Goal: Task Accomplishment & Management: Manage account settings

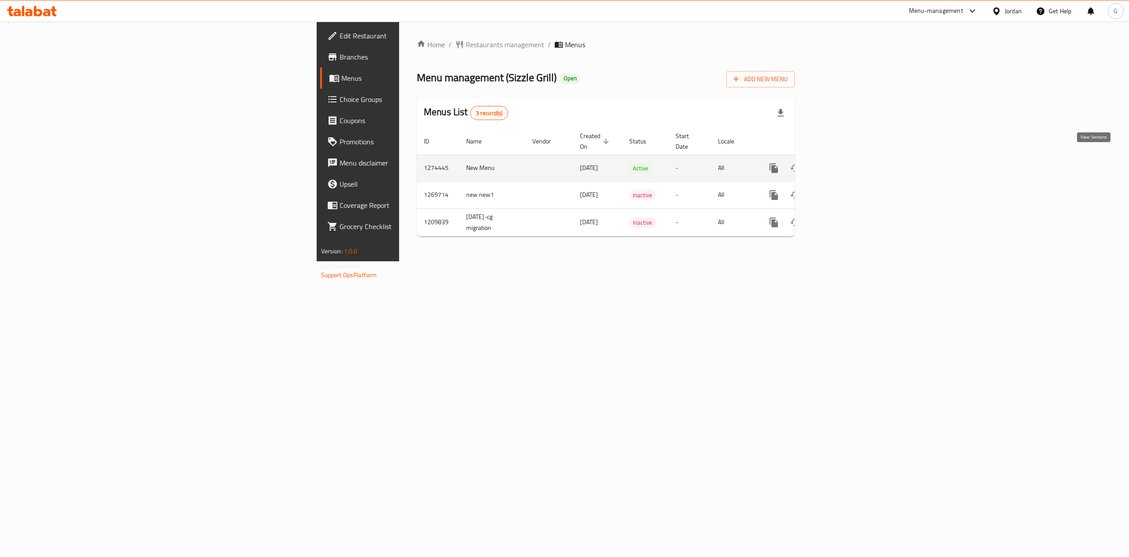
click at [843, 163] on icon "enhanced table" at bounding box center [838, 168] width 11 height 11
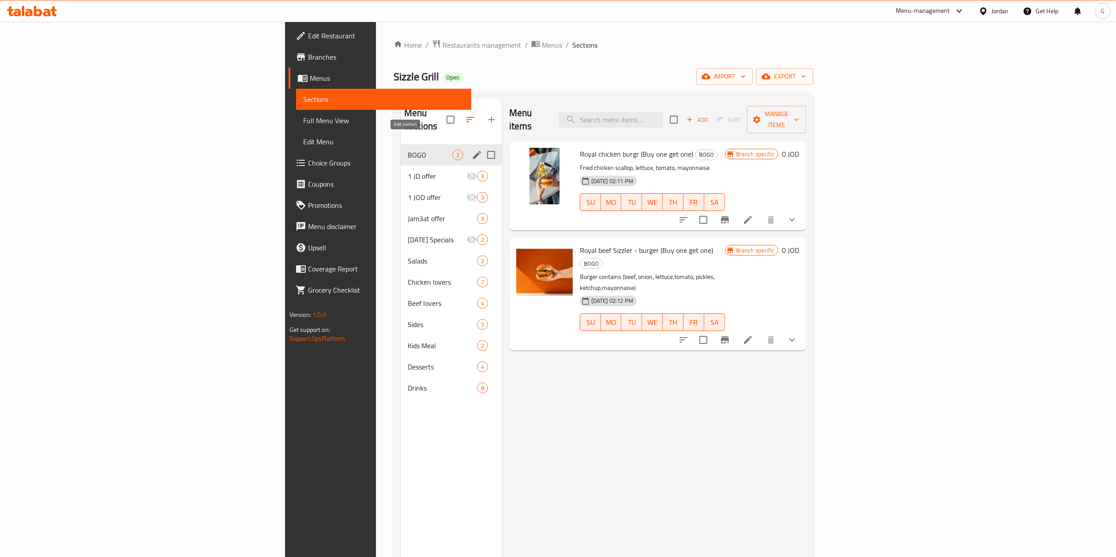
click at [473, 151] on icon "edit" at bounding box center [477, 155] width 8 height 8
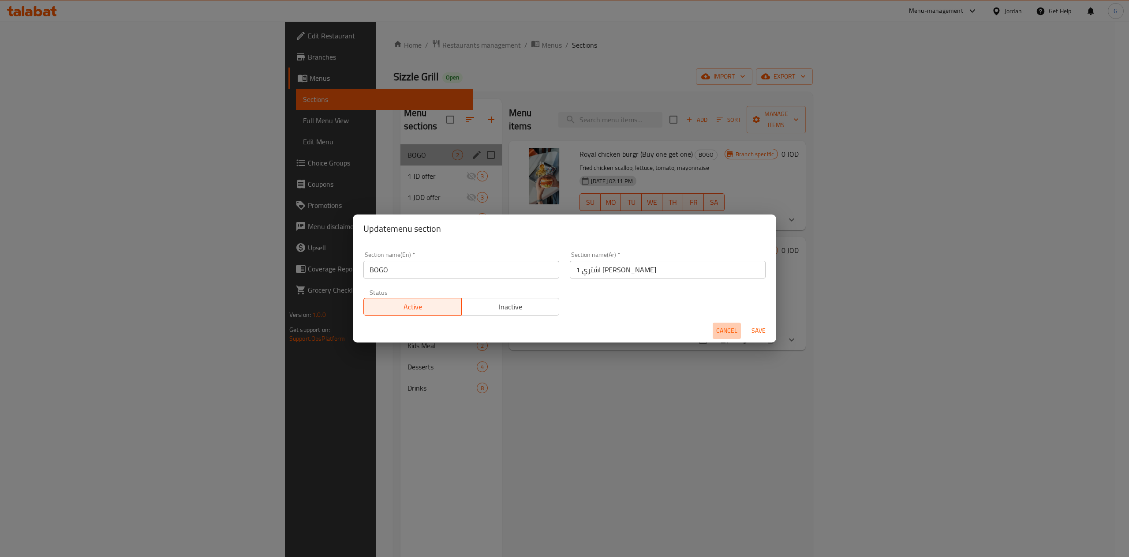
click at [721, 331] on span "Cancel" at bounding box center [726, 330] width 21 height 11
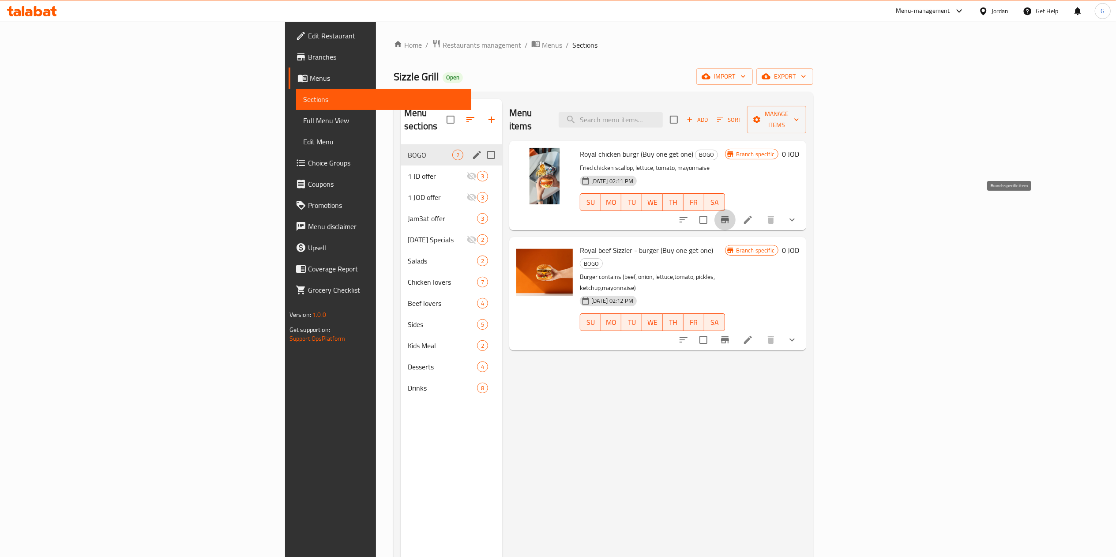
click at [735, 209] on button "Branch-specific-item" at bounding box center [724, 219] width 21 height 21
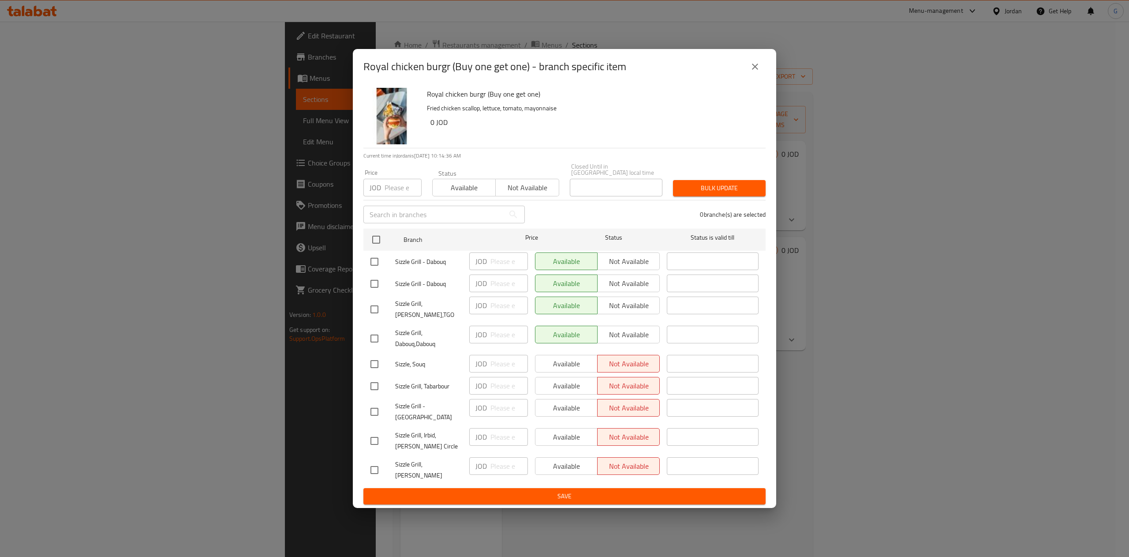
click at [374, 360] on input "checkbox" at bounding box center [374, 364] width 19 height 19
checkbox input "true"
click at [566, 361] on span "Available" at bounding box center [566, 363] width 55 height 13
click at [566, 377] on div "Available Not available" at bounding box center [597, 386] width 125 height 18
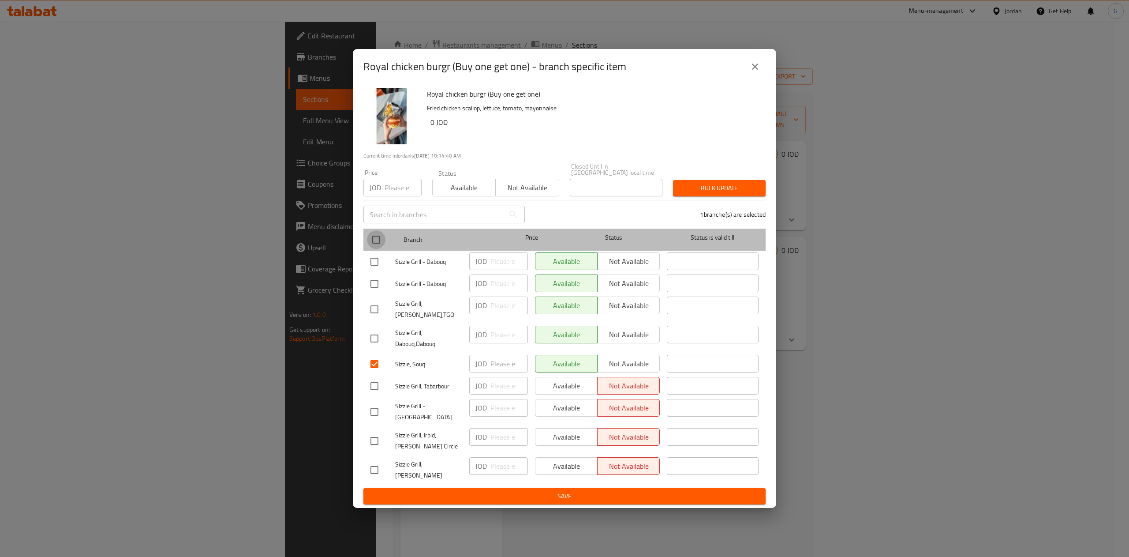
click at [372, 247] on input "checkbox" at bounding box center [376, 239] width 19 height 19
checkbox input "true"
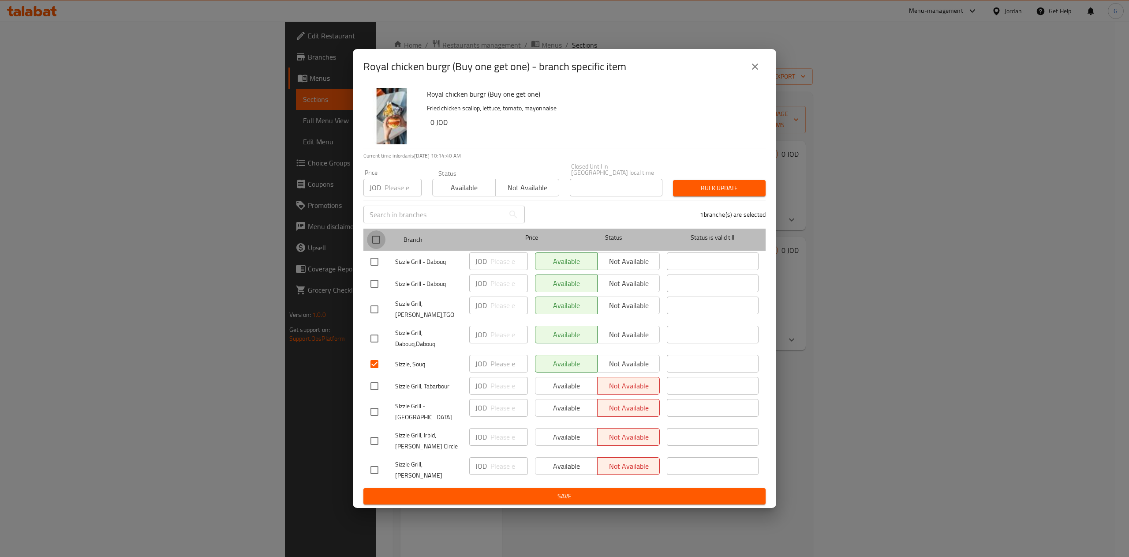
checkbox input "true"
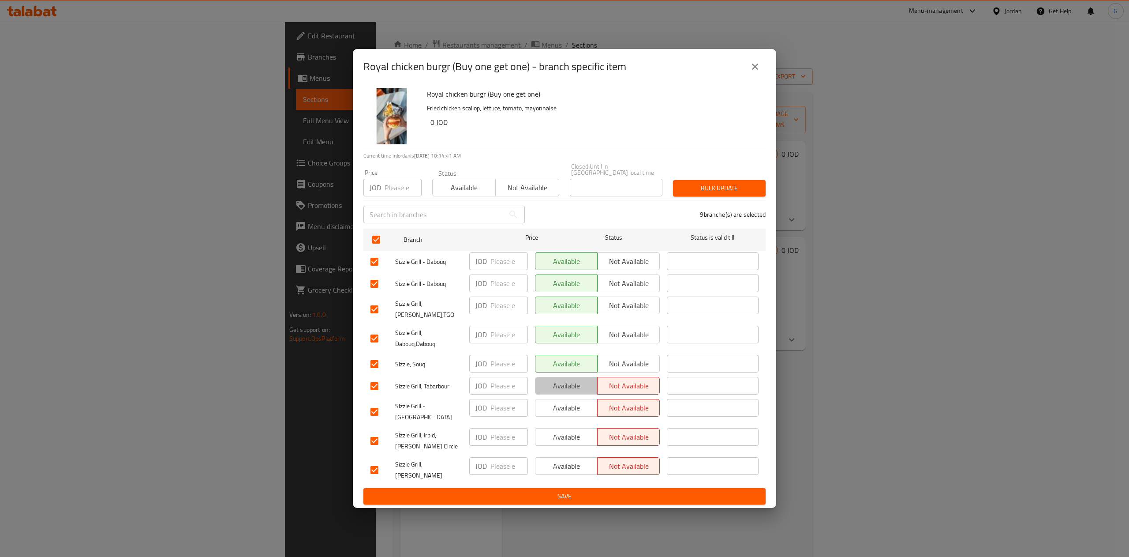
click at [557, 381] on span "Available" at bounding box center [566, 385] width 55 height 13
click at [559, 401] on span "Available" at bounding box center [566, 407] width 55 height 13
click at [561, 432] on span "Available" at bounding box center [566, 437] width 55 height 13
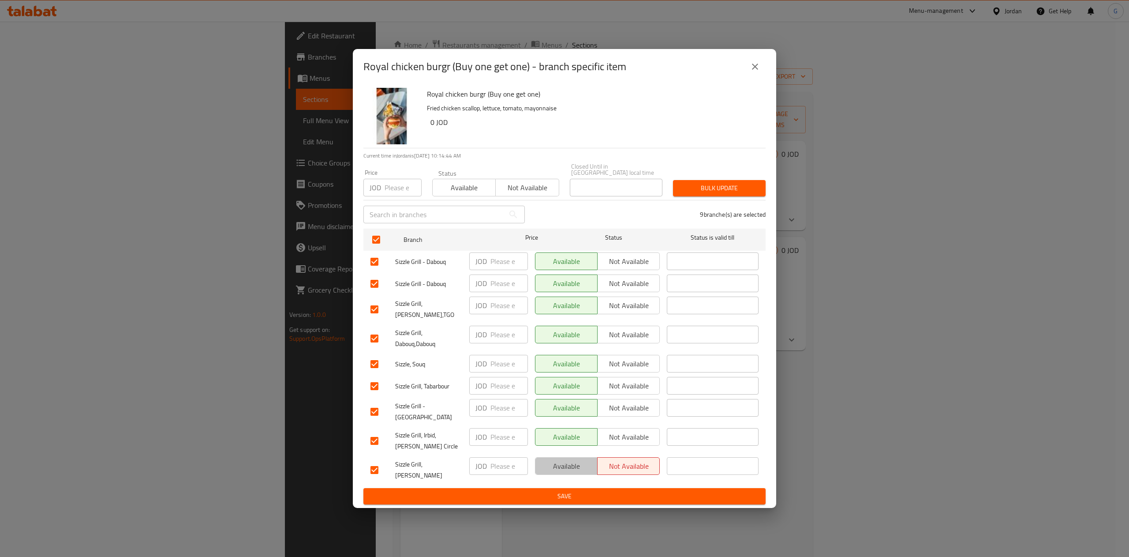
click at [560, 460] on span "Available" at bounding box center [566, 466] width 55 height 13
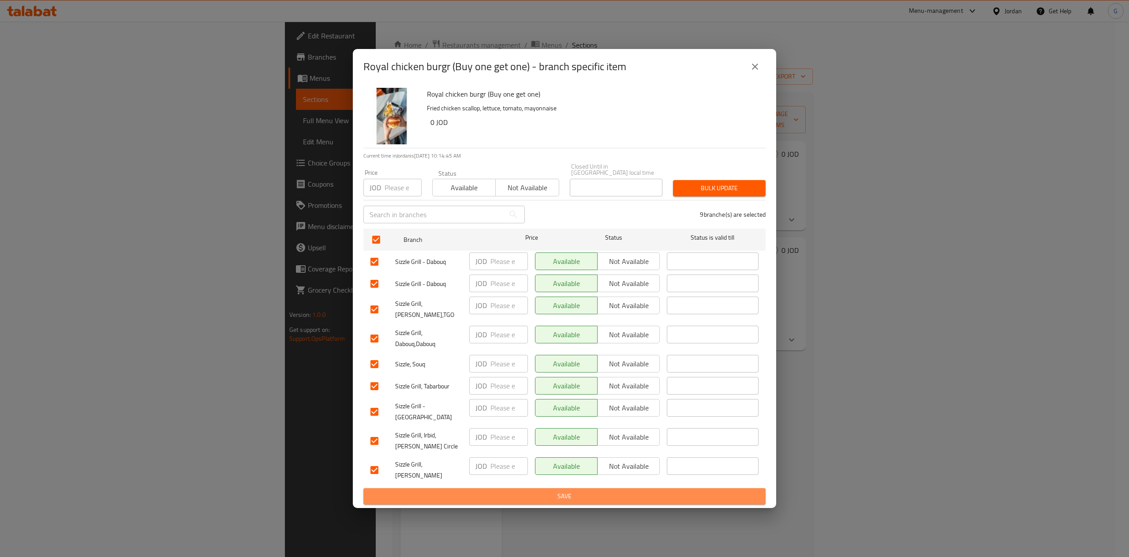
click at [569, 488] on button "Save" at bounding box center [565, 496] width 402 height 16
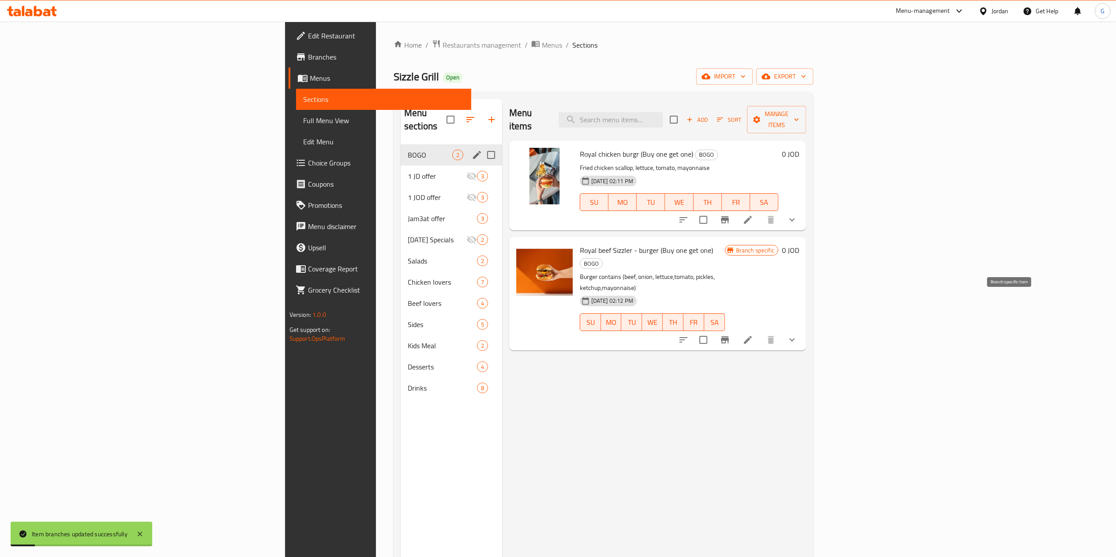
click at [730, 334] on icon "Branch-specific-item" at bounding box center [725, 339] width 11 height 11
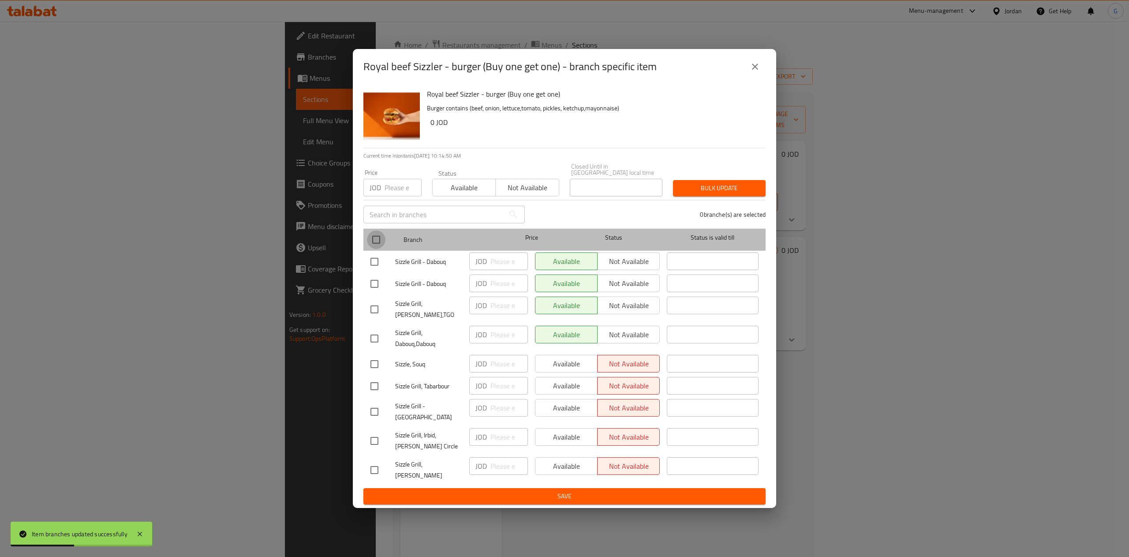
click at [382, 244] on input "checkbox" at bounding box center [376, 239] width 19 height 19
checkbox input "true"
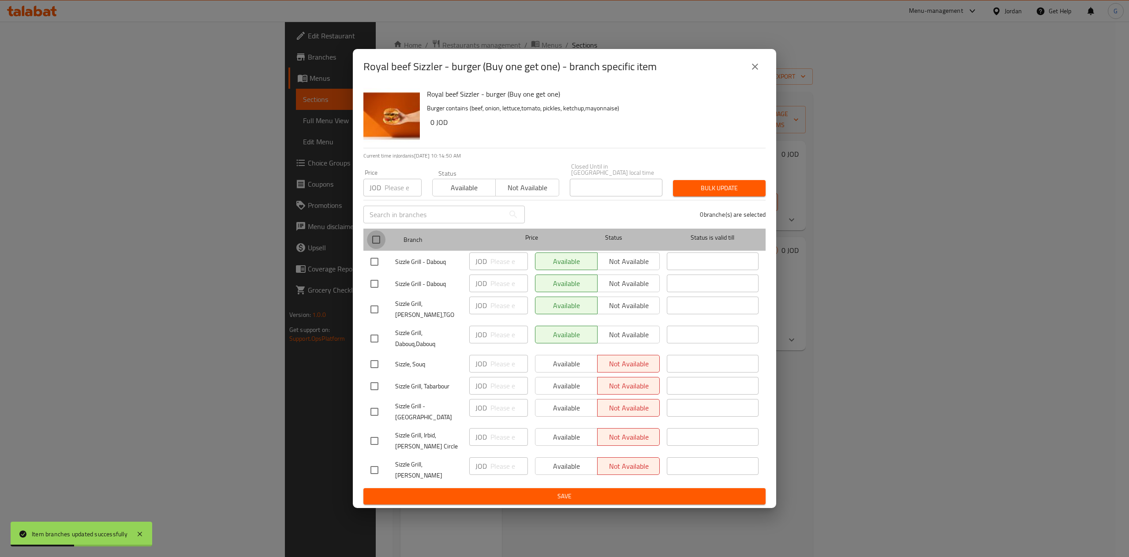
checkbox input "true"
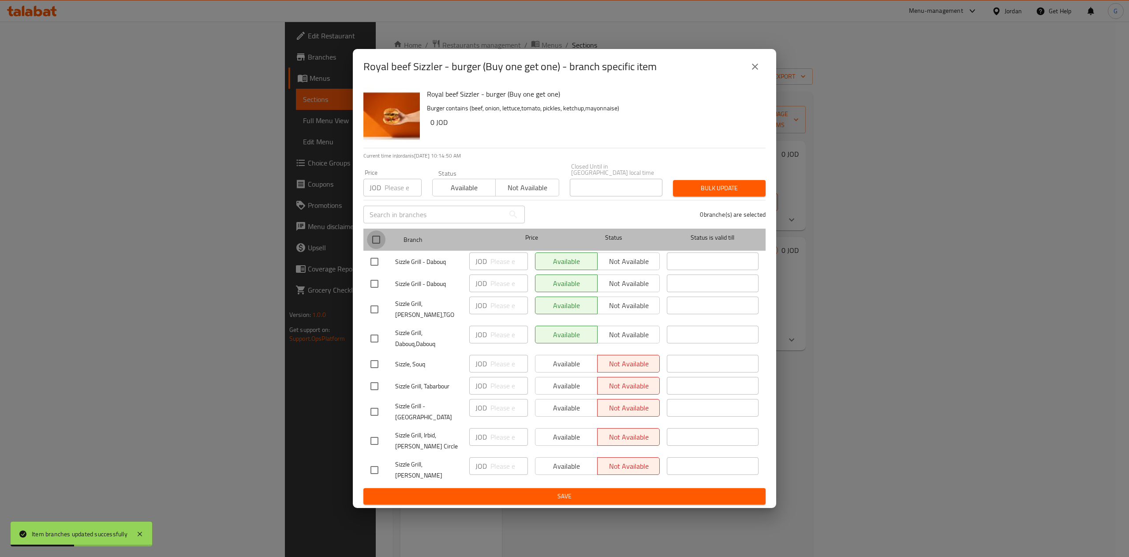
checkbox input "true"
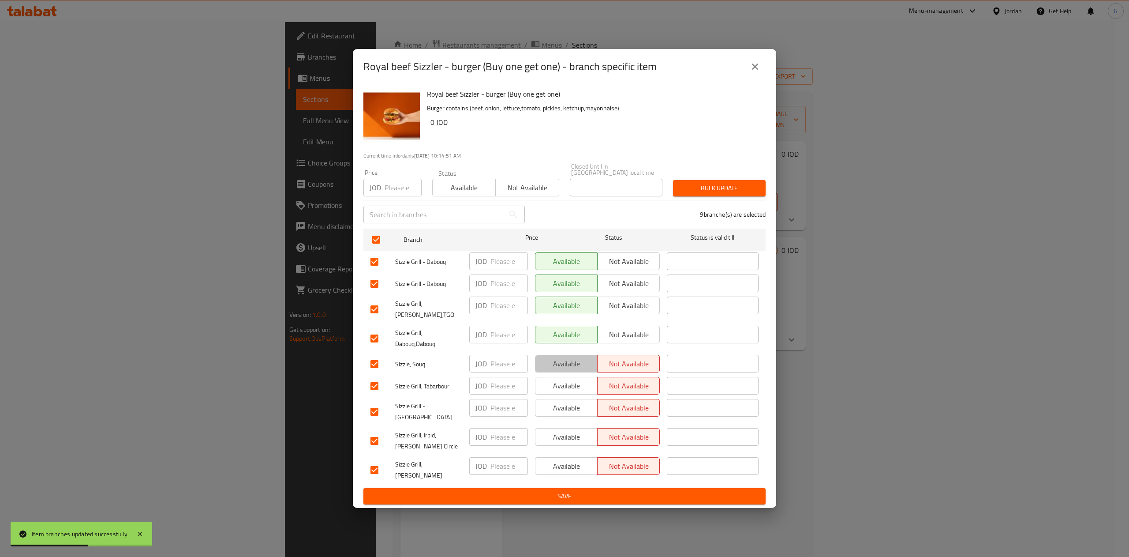
click at [569, 358] on span "Available" at bounding box center [566, 363] width 55 height 13
click at [569, 379] on span "Available" at bounding box center [566, 385] width 55 height 13
click at [569, 401] on span "Available" at bounding box center [566, 407] width 55 height 13
click at [567, 434] on span "Available" at bounding box center [566, 437] width 55 height 13
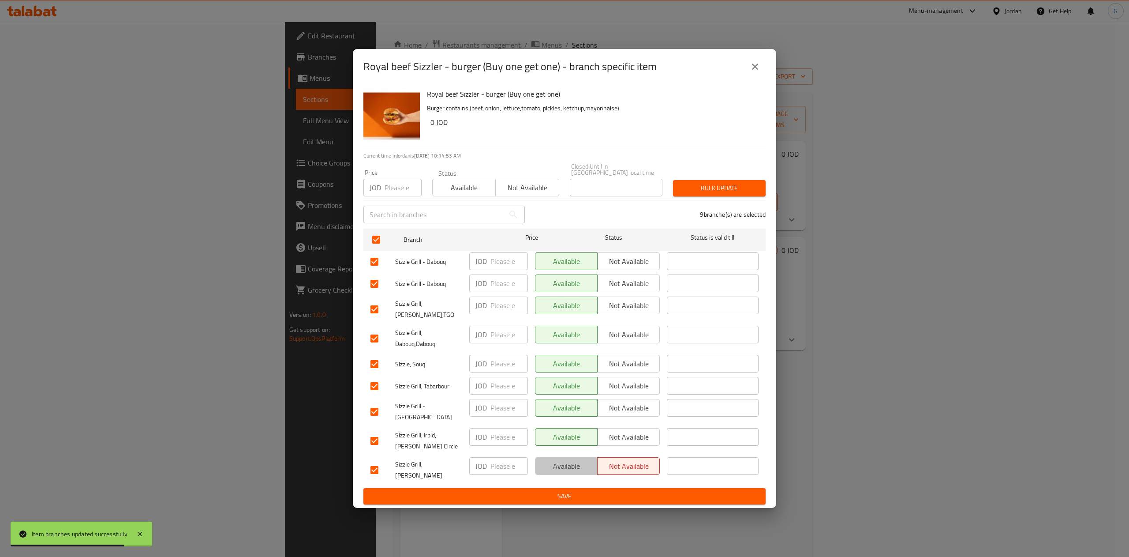
click at [565, 461] on span "Available" at bounding box center [566, 466] width 55 height 13
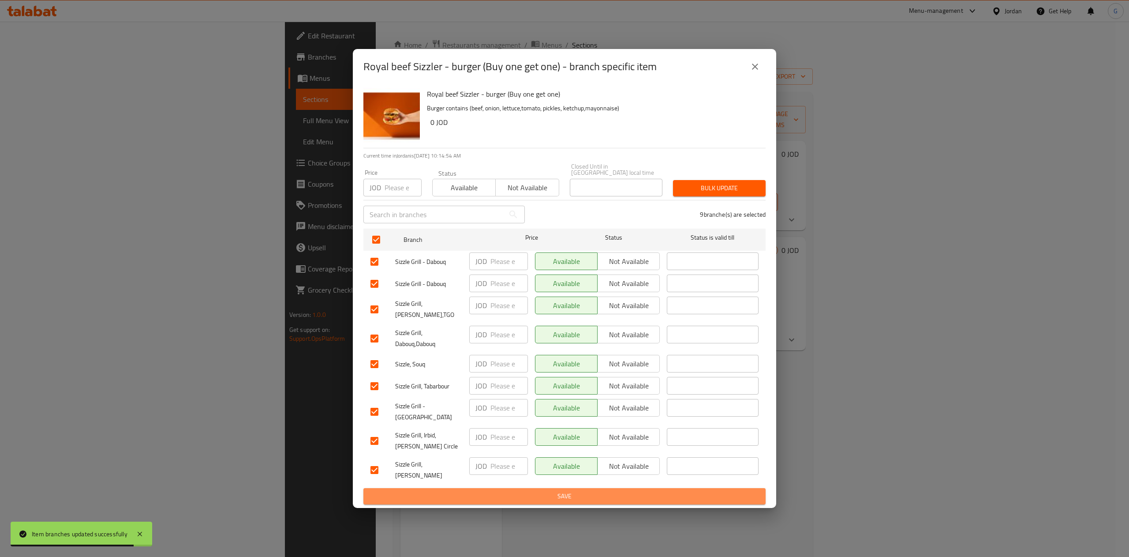
click at [569, 488] on button "Save" at bounding box center [565, 496] width 402 height 16
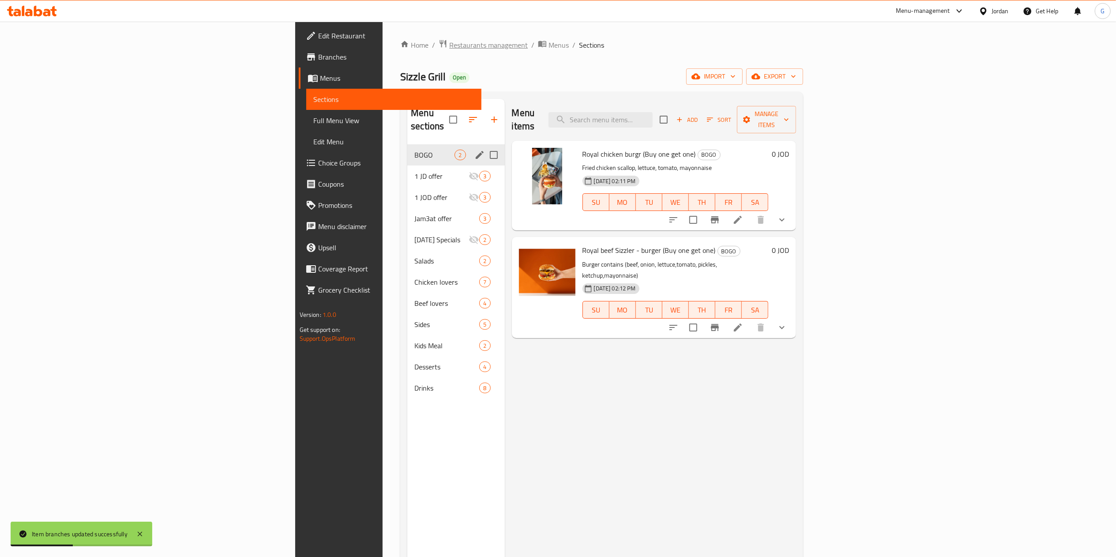
click at [449, 40] on span "Restaurants management" at bounding box center [488, 45] width 79 height 11
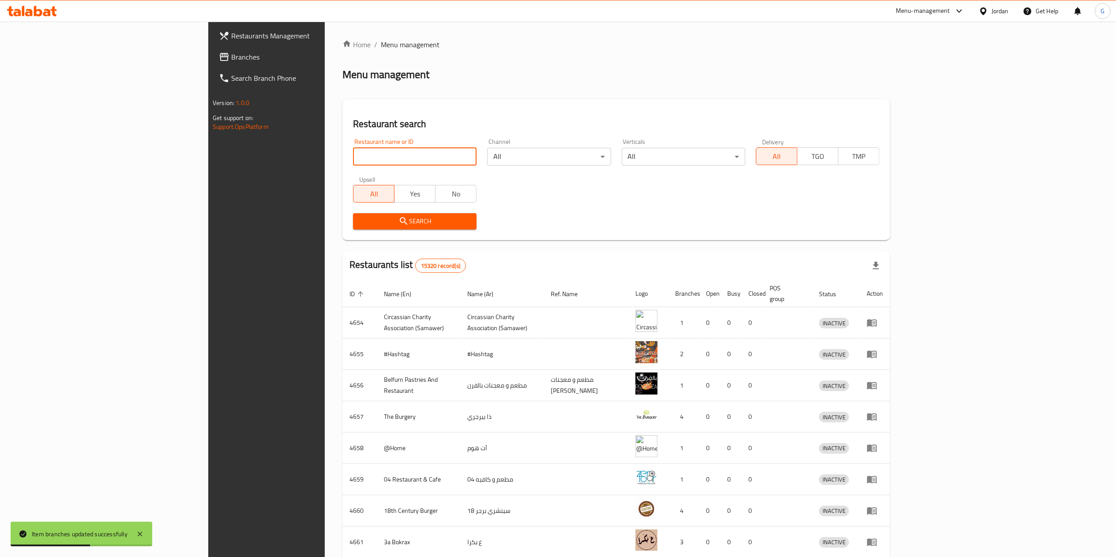
click at [360, 153] on input "search" at bounding box center [415, 157] width 124 height 18
type input "cozy pizza"
click button "Search" at bounding box center [415, 221] width 124 height 16
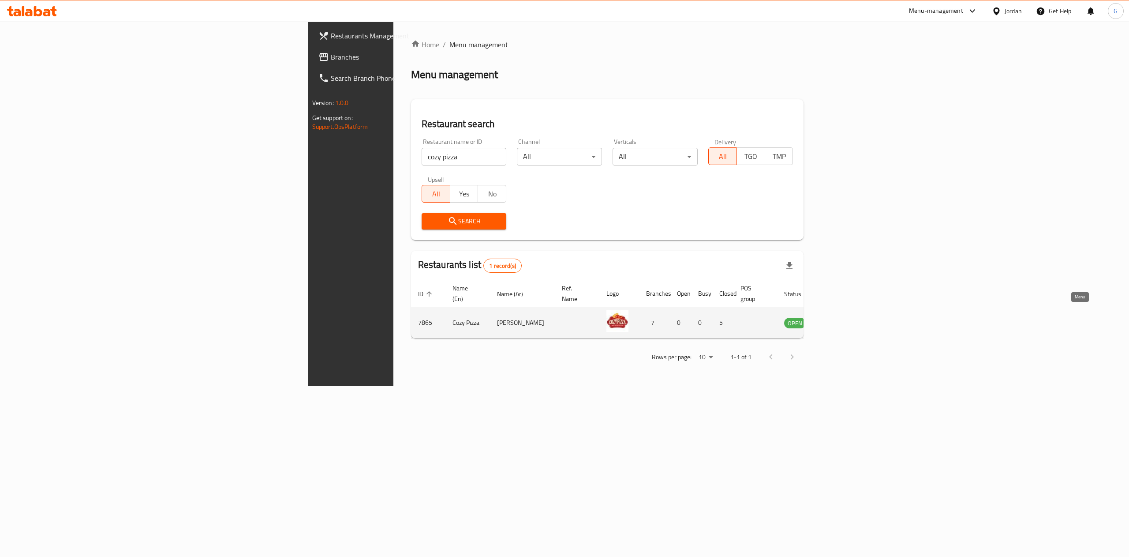
click at [841, 319] on icon "enhanced table" at bounding box center [836, 323] width 10 height 8
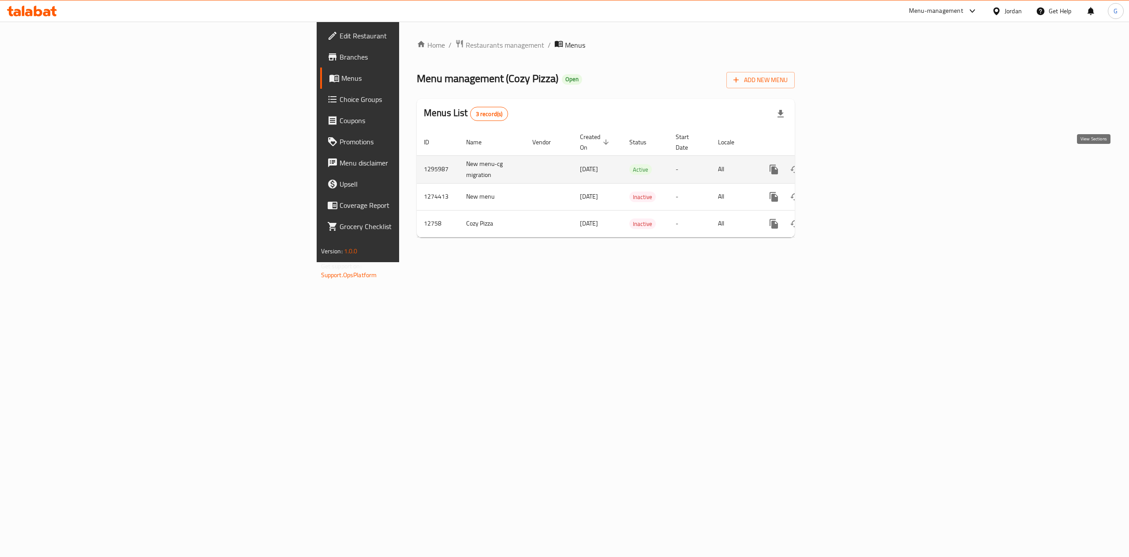
click at [843, 164] on icon "enhanced table" at bounding box center [838, 169] width 11 height 11
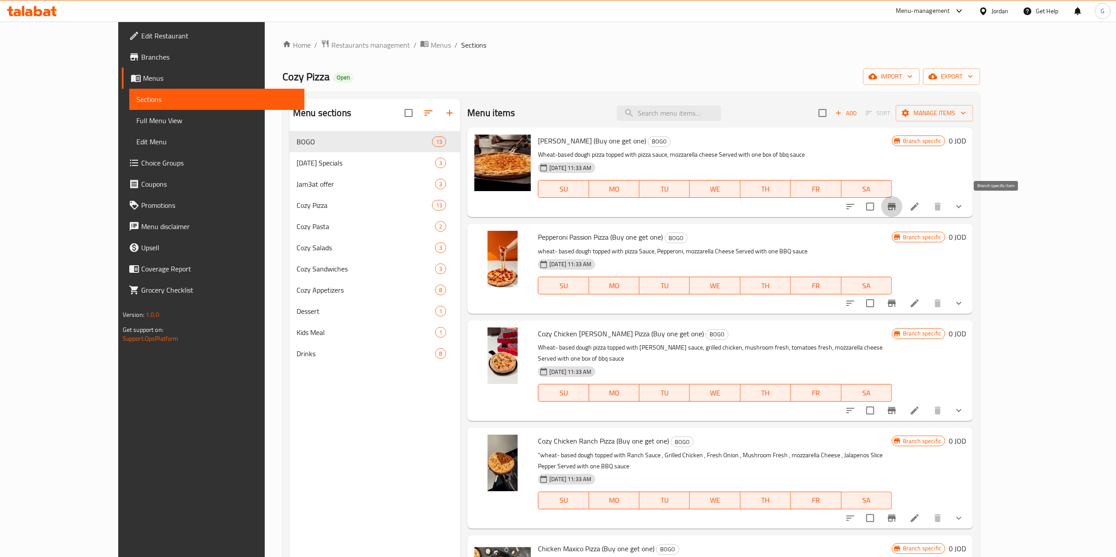
click at [896, 204] on icon "Branch-specific-item" at bounding box center [892, 206] width 8 height 7
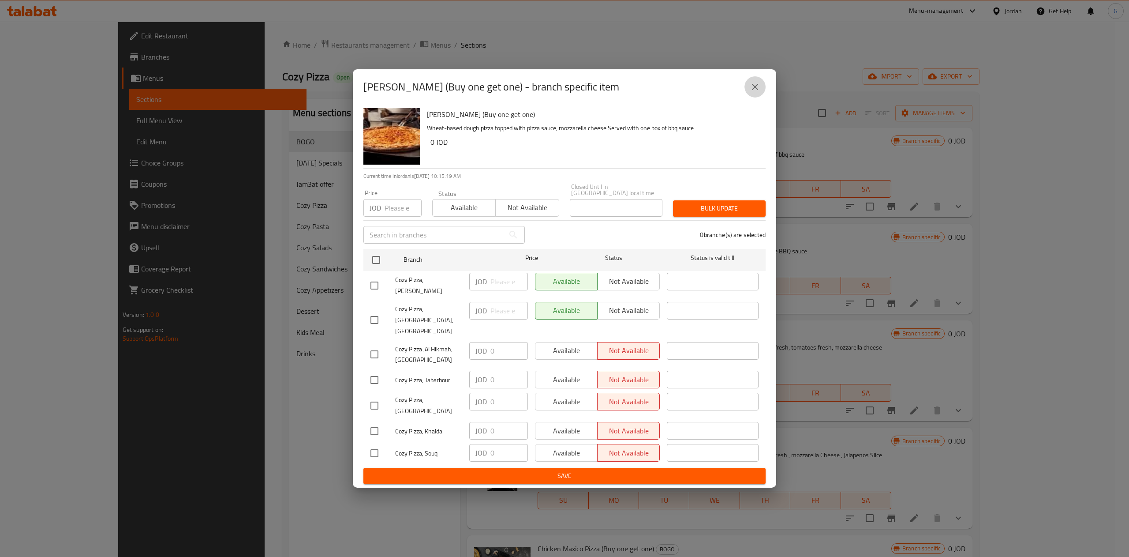
click at [756, 93] on button "close" at bounding box center [755, 86] width 21 height 21
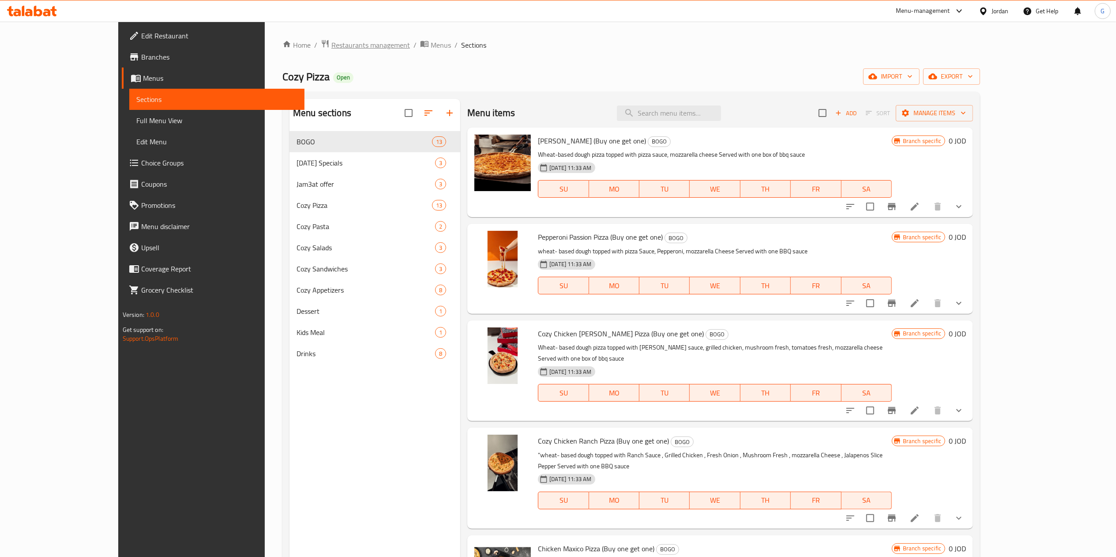
click at [331, 44] on span "Restaurants management" at bounding box center [370, 45] width 79 height 11
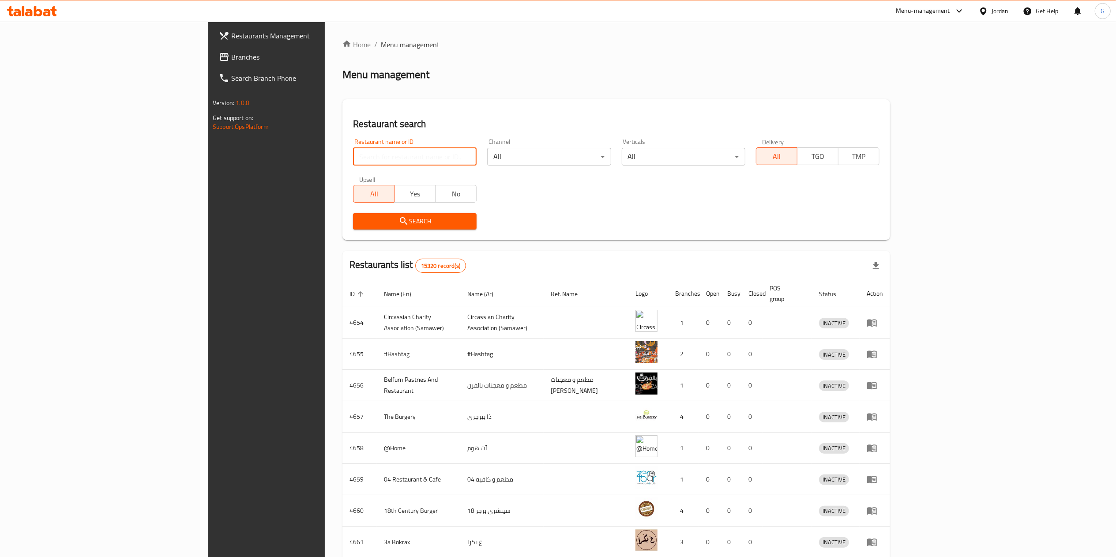
click at [353, 159] on input "search" at bounding box center [415, 157] width 124 height 18
type input "salma"
click at [360, 222] on span "Search" at bounding box center [414, 221] width 109 height 11
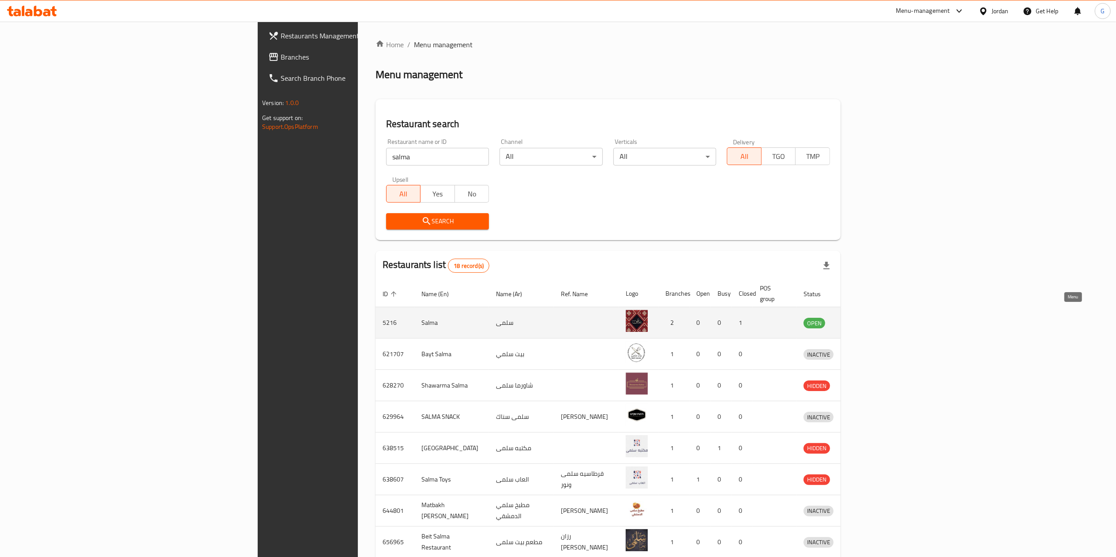
click at [862, 317] on icon "enhanced table" at bounding box center [856, 322] width 11 height 11
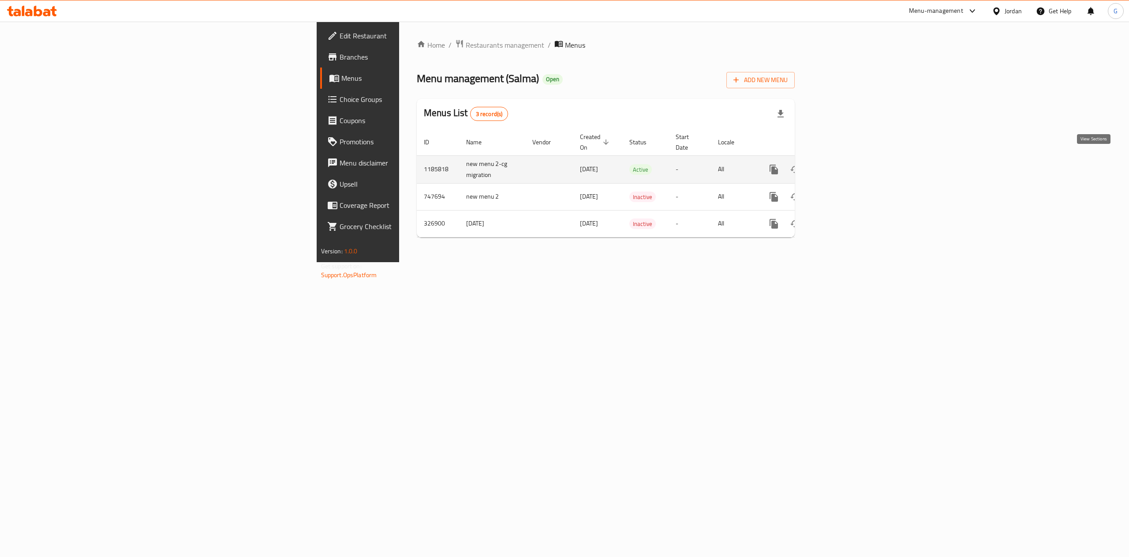
click at [843, 164] on icon "enhanced table" at bounding box center [838, 169] width 11 height 11
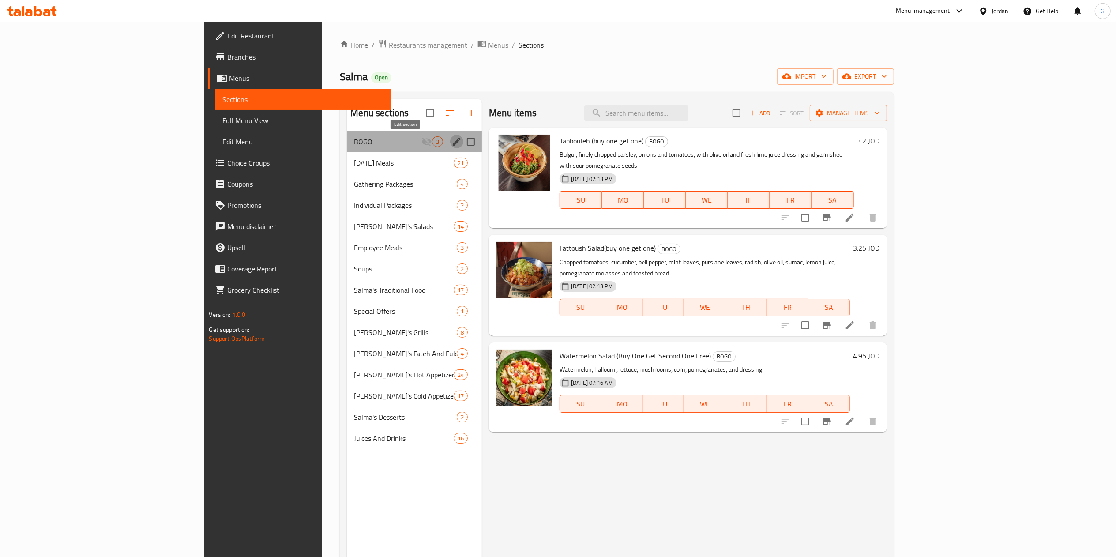
click at [453, 143] on icon "edit" at bounding box center [457, 142] width 8 height 8
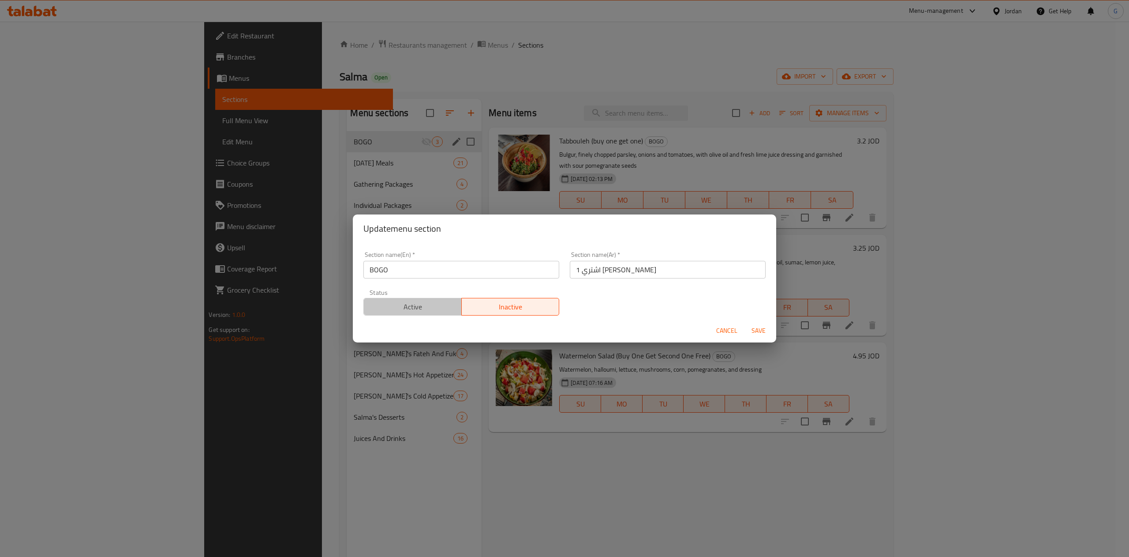
click at [431, 307] on span "Active" at bounding box center [413, 306] width 91 height 13
click at [761, 337] on button "Save" at bounding box center [759, 331] width 28 height 16
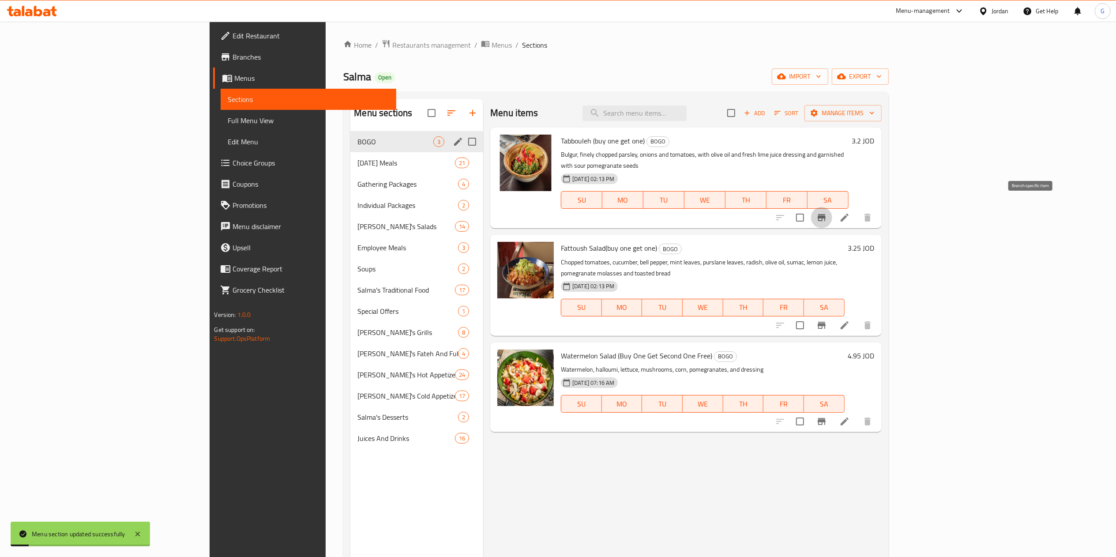
click at [827, 212] on icon "Branch-specific-item" at bounding box center [821, 217] width 11 height 11
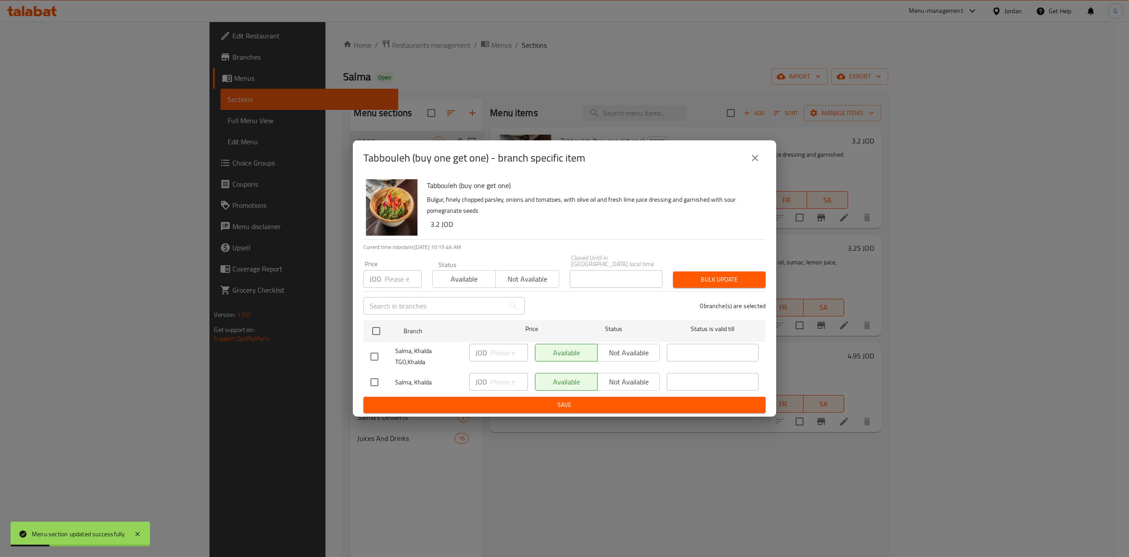
click at [759, 161] on icon "close" at bounding box center [755, 158] width 11 height 11
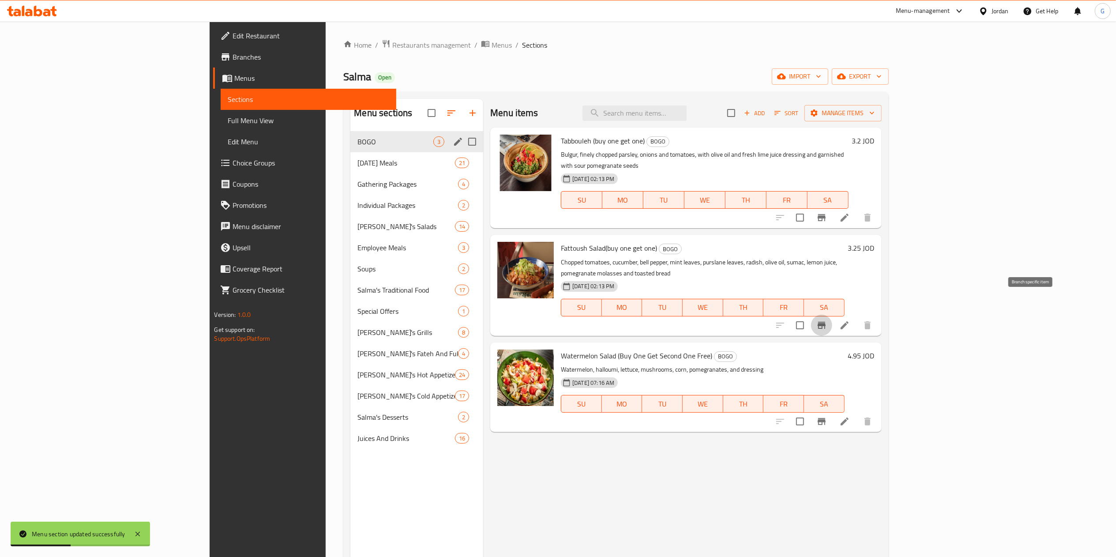
click at [825, 322] on icon "Branch-specific-item" at bounding box center [822, 325] width 8 height 7
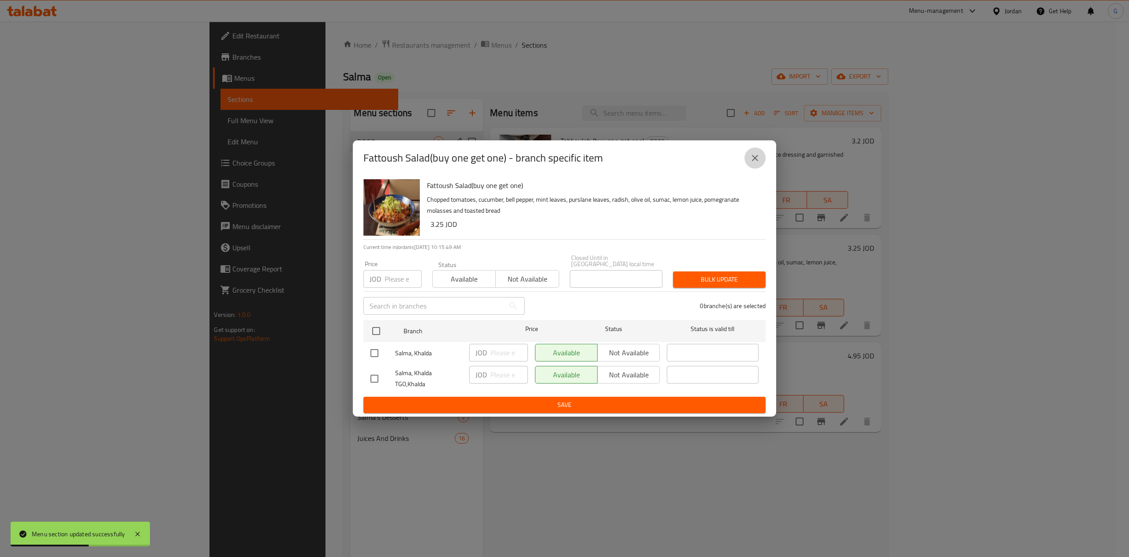
click at [760, 163] on icon "close" at bounding box center [755, 158] width 11 height 11
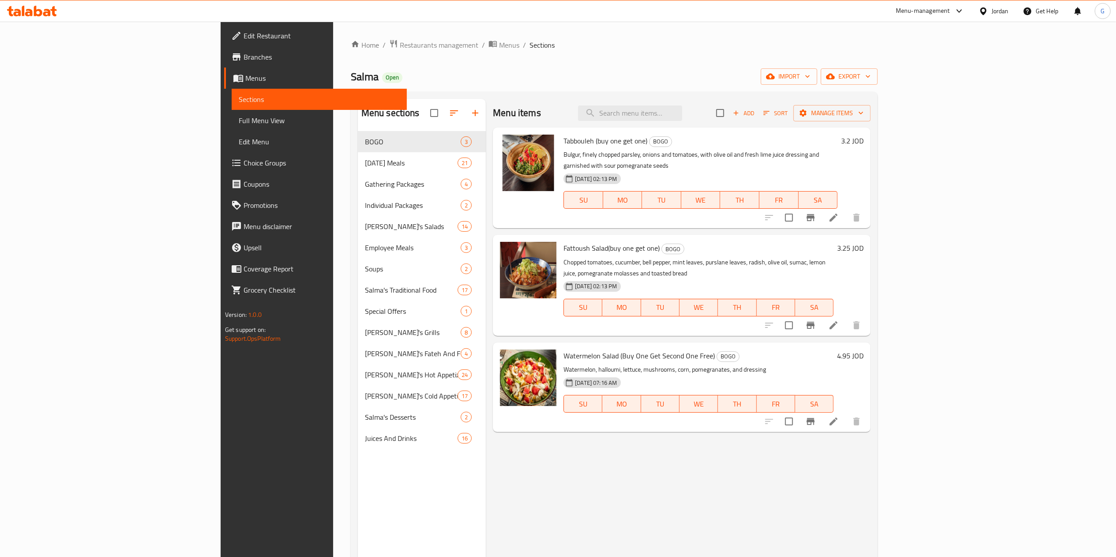
click at [367, 30] on div "Home / Restaurants management / Menus / Sections Salma Open import export Menu …" at bounding box center [614, 351] width 562 height 659
click at [400, 47] on span "Restaurants management" at bounding box center [439, 45] width 79 height 11
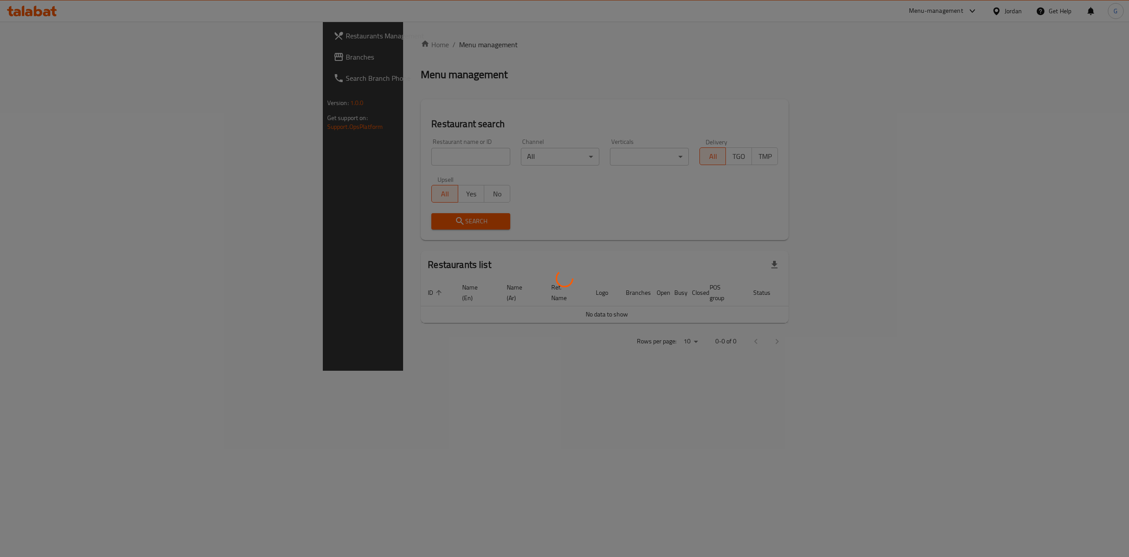
click at [359, 154] on div at bounding box center [564, 278] width 1129 height 557
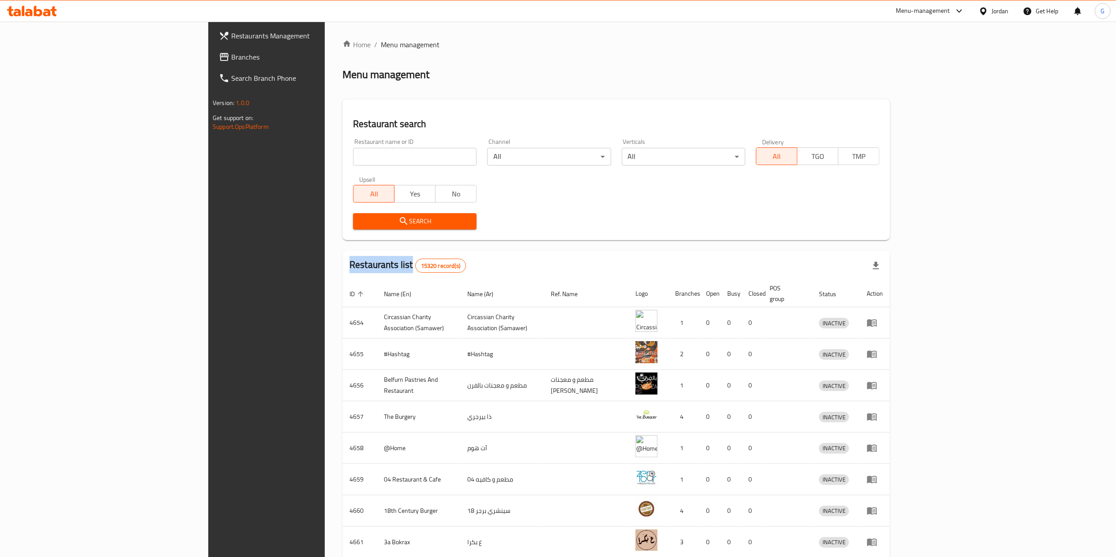
click at [359, 154] on div "Home / Menu management Menu management Restaurant search Restaurant name or ID …" at bounding box center [616, 344] width 548 height 611
click at [359, 154] on input "search" at bounding box center [415, 157] width 124 height 18
type input "sizzle grill"
click at [360, 222] on span "Search" at bounding box center [414, 221] width 109 height 11
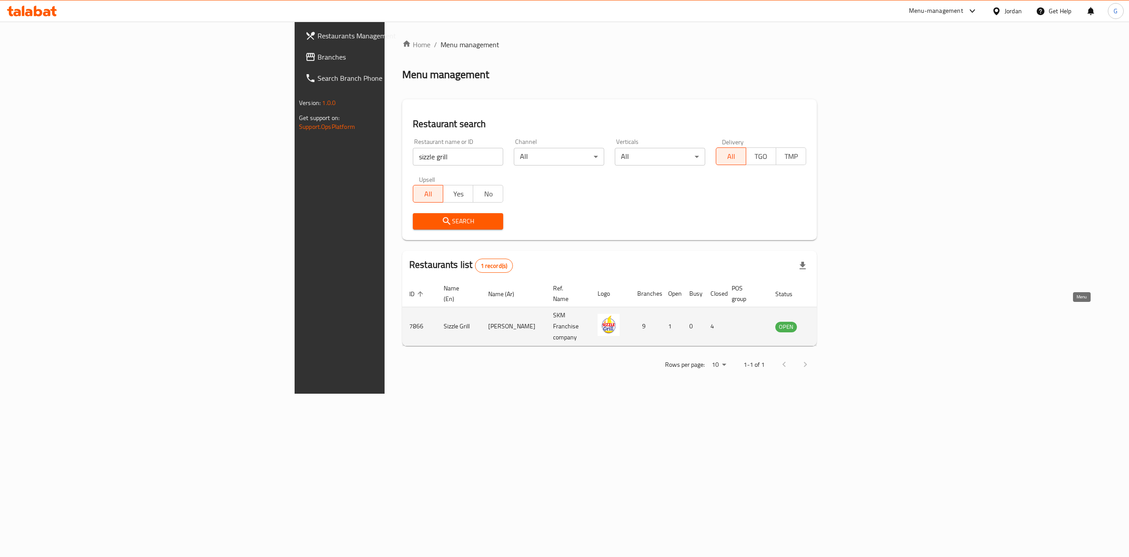
click at [832, 323] on icon "enhanced table" at bounding box center [827, 327] width 10 height 8
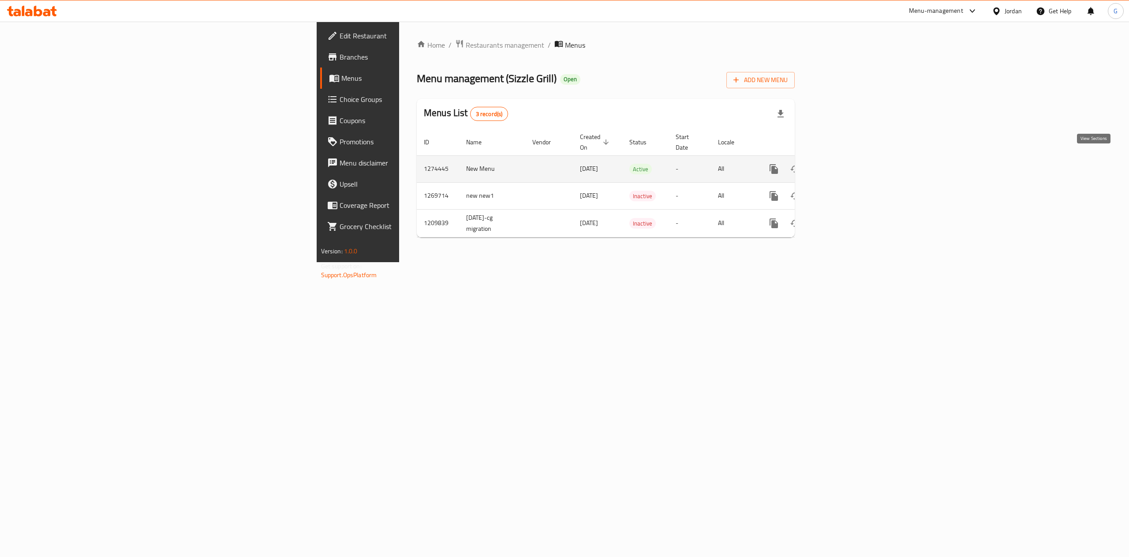
click at [848, 158] on link "enhanced table" at bounding box center [837, 168] width 21 height 21
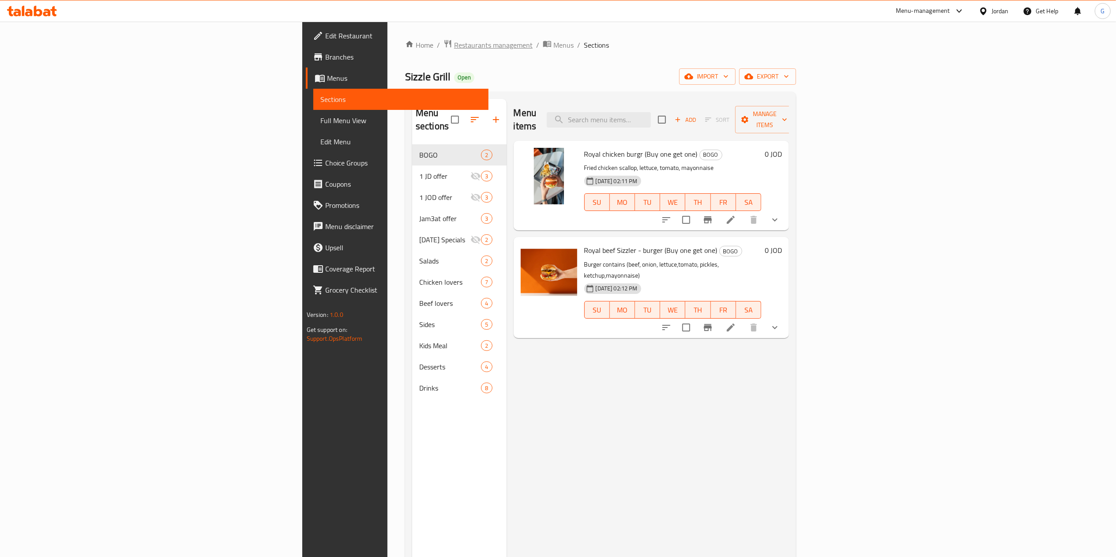
click at [454, 44] on span "Restaurants management" at bounding box center [493, 45] width 79 height 11
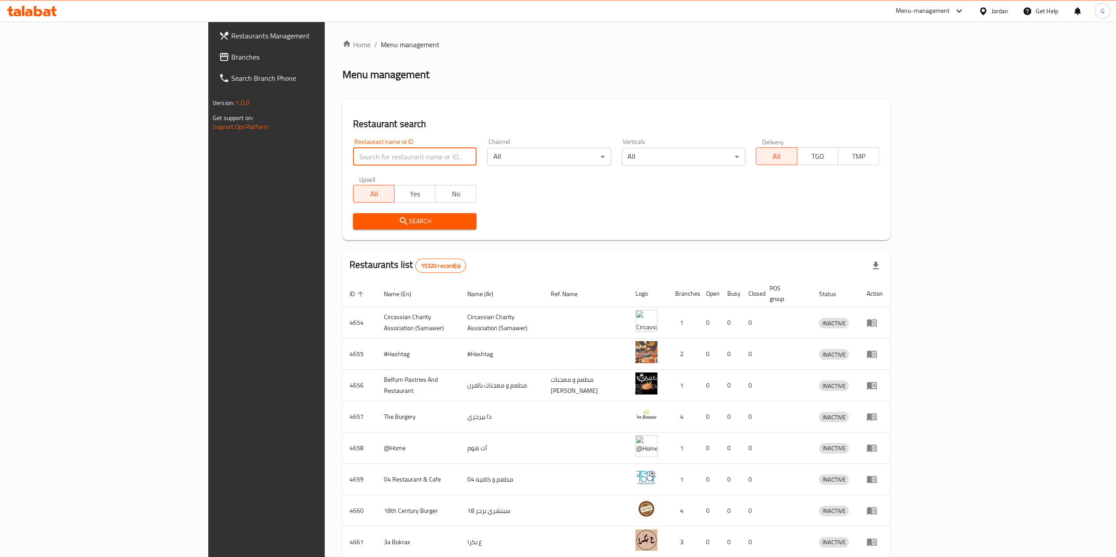
click at [353, 164] on input "search" at bounding box center [415, 157] width 124 height 18
type input "حكايا جنينتنا"
click at [360, 218] on span "Search" at bounding box center [414, 221] width 109 height 11
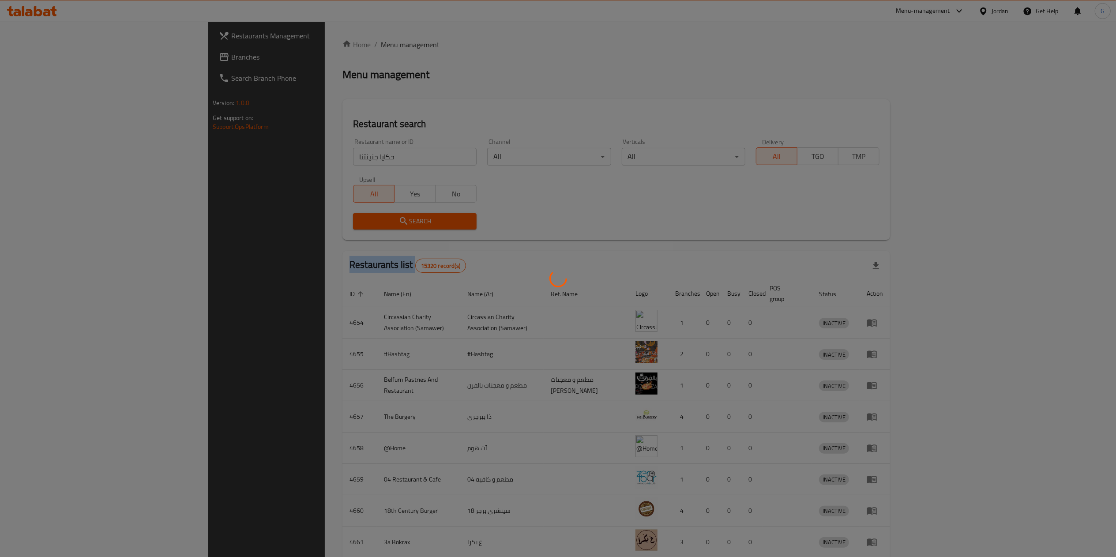
click at [334, 218] on div at bounding box center [558, 278] width 1116 height 557
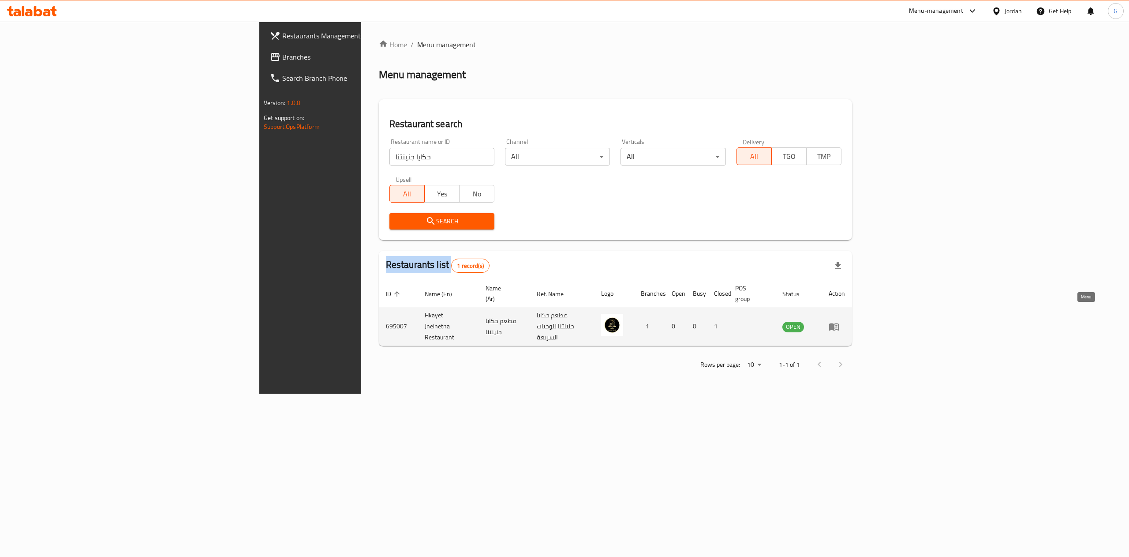
click at [845, 321] on link "enhanced table" at bounding box center [837, 326] width 16 height 11
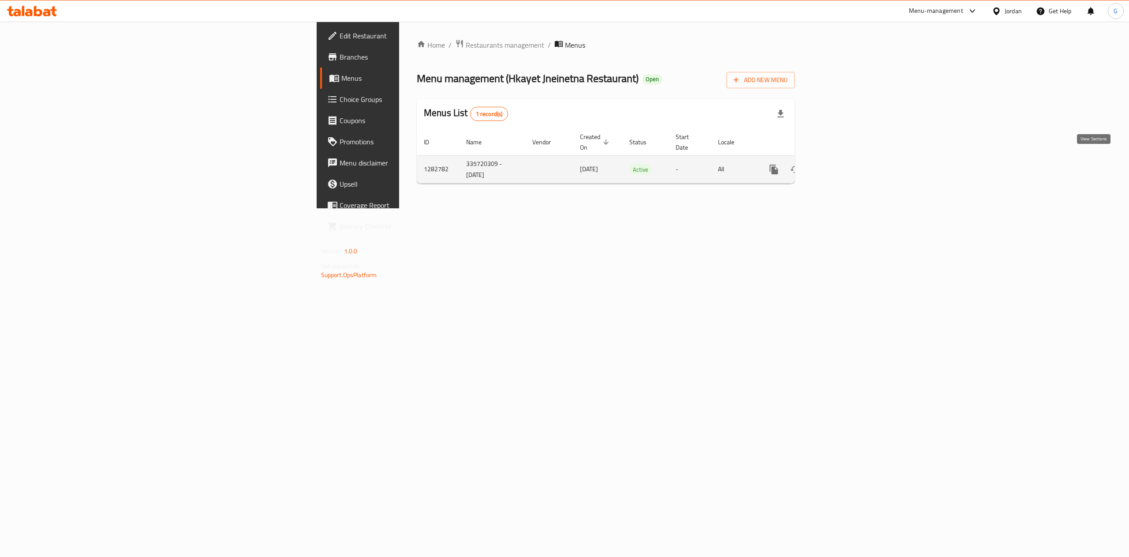
click at [848, 159] on link "enhanced table" at bounding box center [837, 169] width 21 height 21
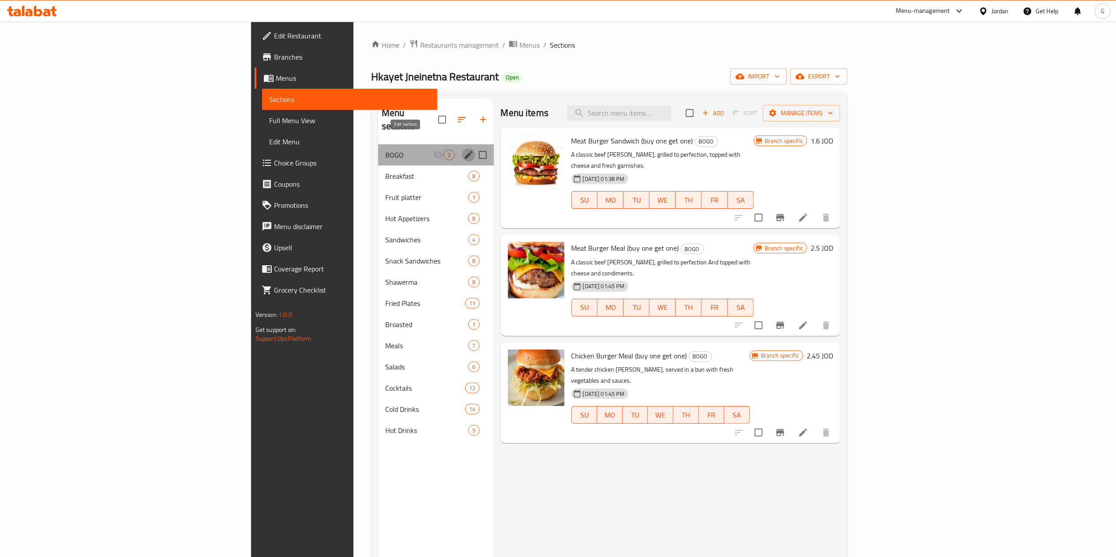
click at [465, 151] on icon "edit" at bounding box center [469, 155] width 8 height 8
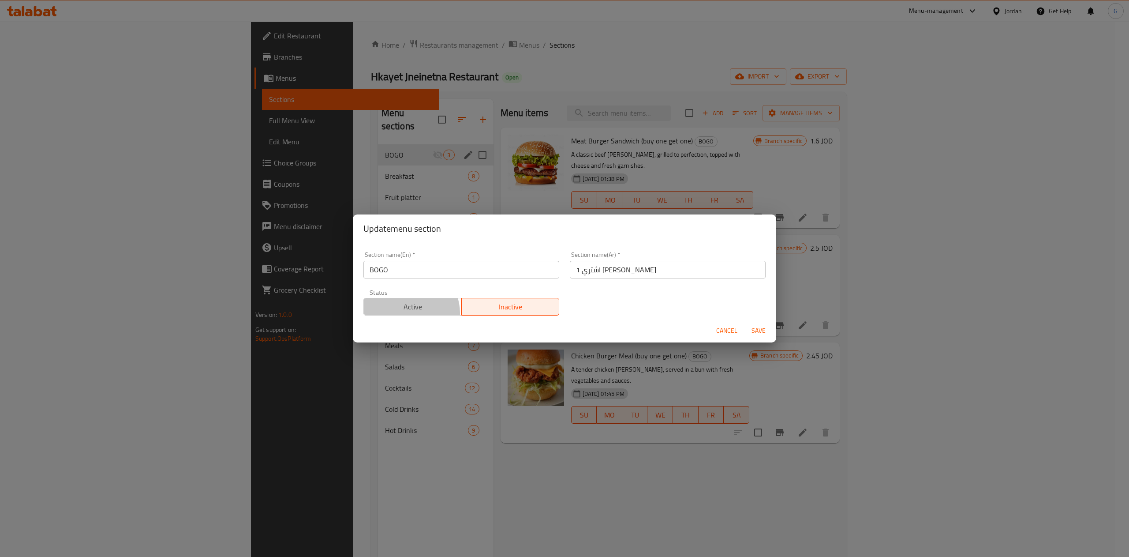
click at [409, 313] on span "Active" at bounding box center [413, 306] width 91 height 13
click at [766, 328] on span "Save" at bounding box center [758, 330] width 21 height 11
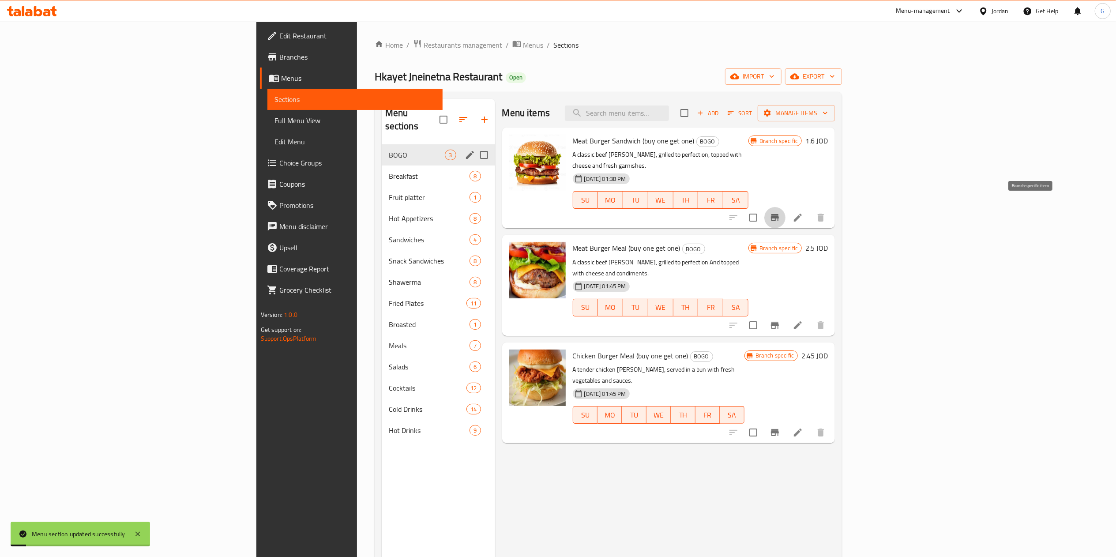
click at [779, 214] on icon "Branch-specific-item" at bounding box center [775, 217] width 8 height 7
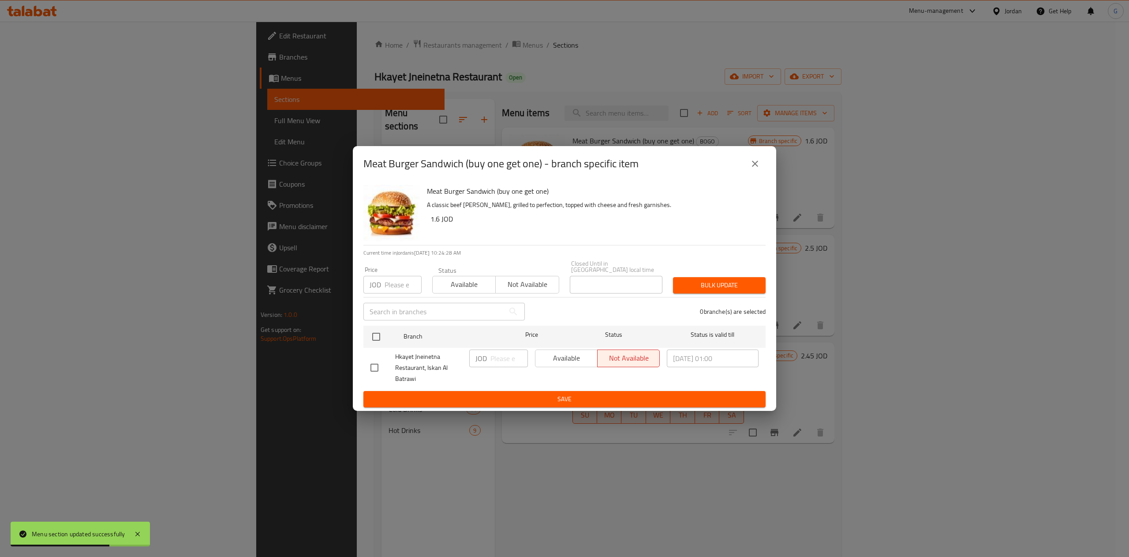
click at [574, 355] on div "Available Not available" at bounding box center [597, 358] width 125 height 18
click at [371, 364] on input "checkbox" at bounding box center [374, 367] width 19 height 19
checkbox input "true"
click at [578, 354] on span "Available" at bounding box center [566, 358] width 55 height 13
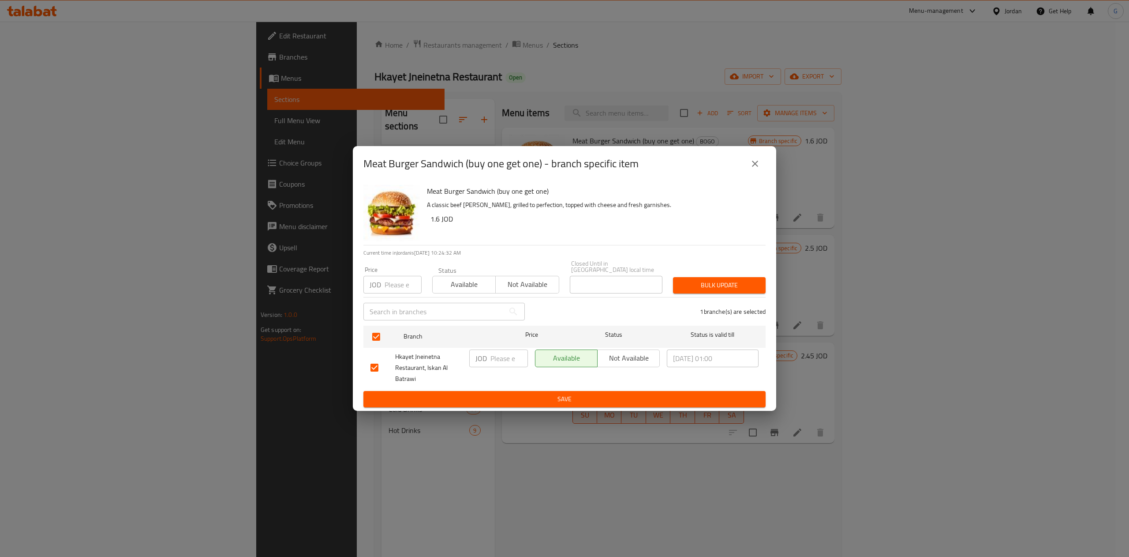
click at [585, 400] on span "Save" at bounding box center [565, 399] width 388 height 11
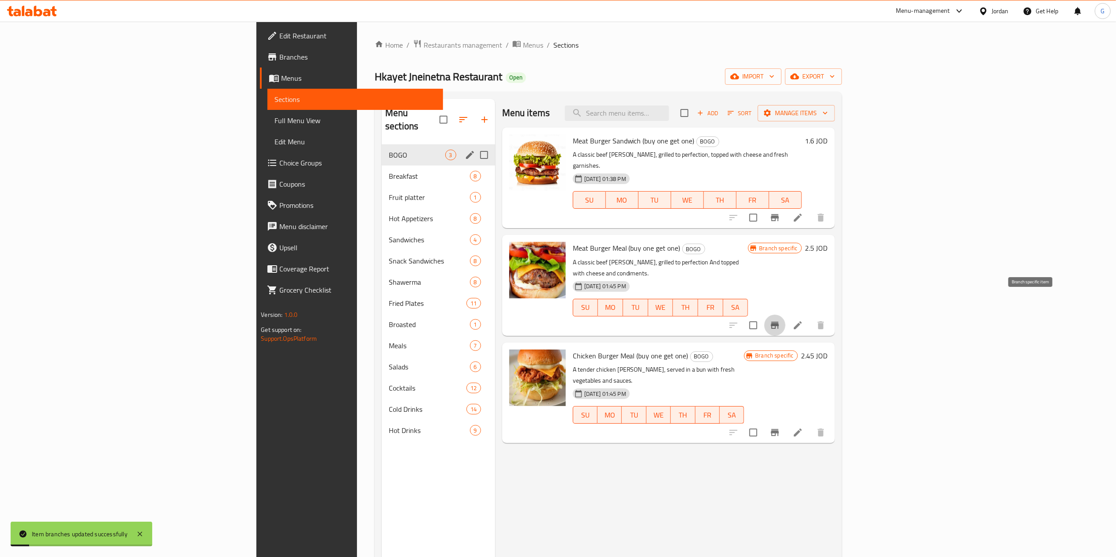
click at [780, 320] on icon "Branch-specific-item" at bounding box center [774, 325] width 11 height 11
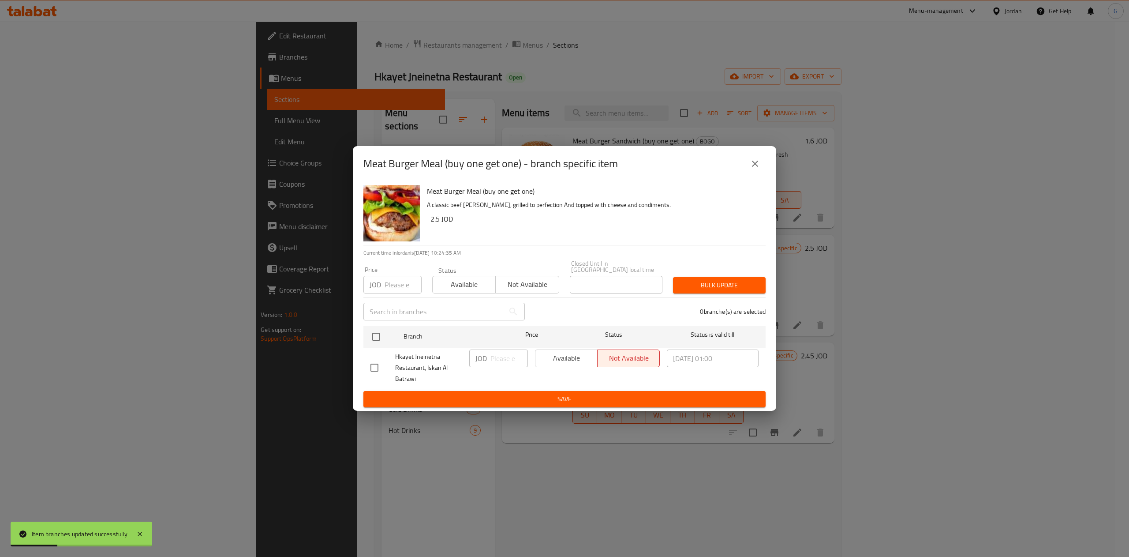
click at [375, 367] on input "checkbox" at bounding box center [374, 367] width 19 height 19
checkbox input "true"
click at [596, 357] on button "Available" at bounding box center [566, 358] width 63 height 18
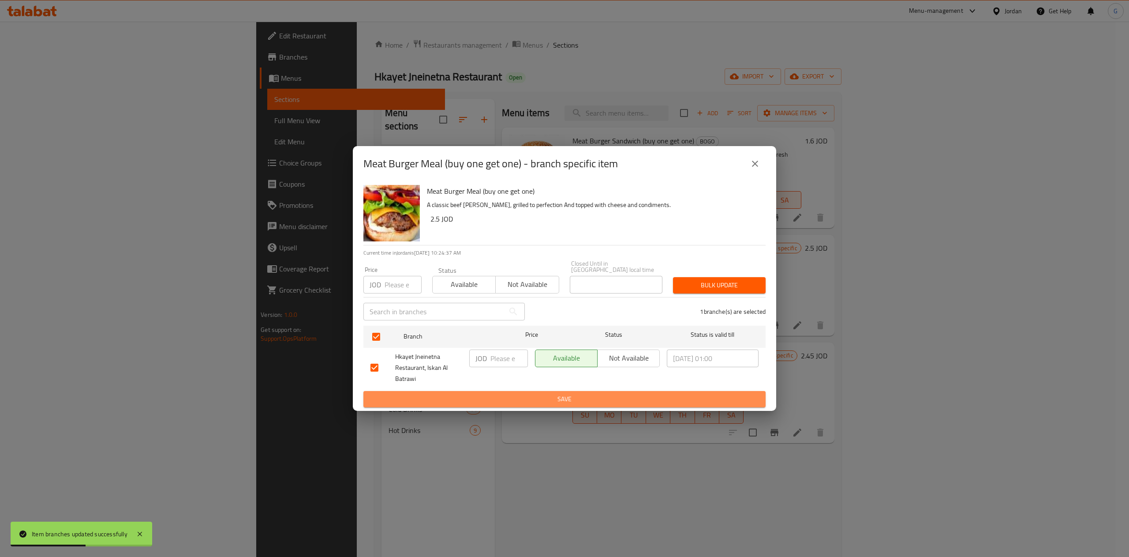
click at [600, 394] on span "Save" at bounding box center [565, 399] width 388 height 11
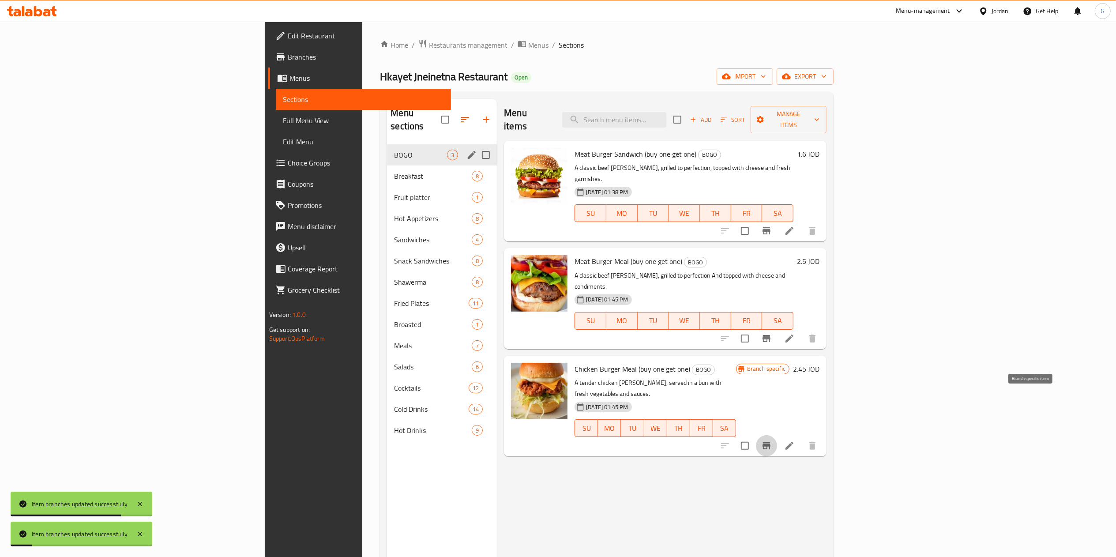
click at [770, 442] on icon "Branch-specific-item" at bounding box center [766, 445] width 8 height 7
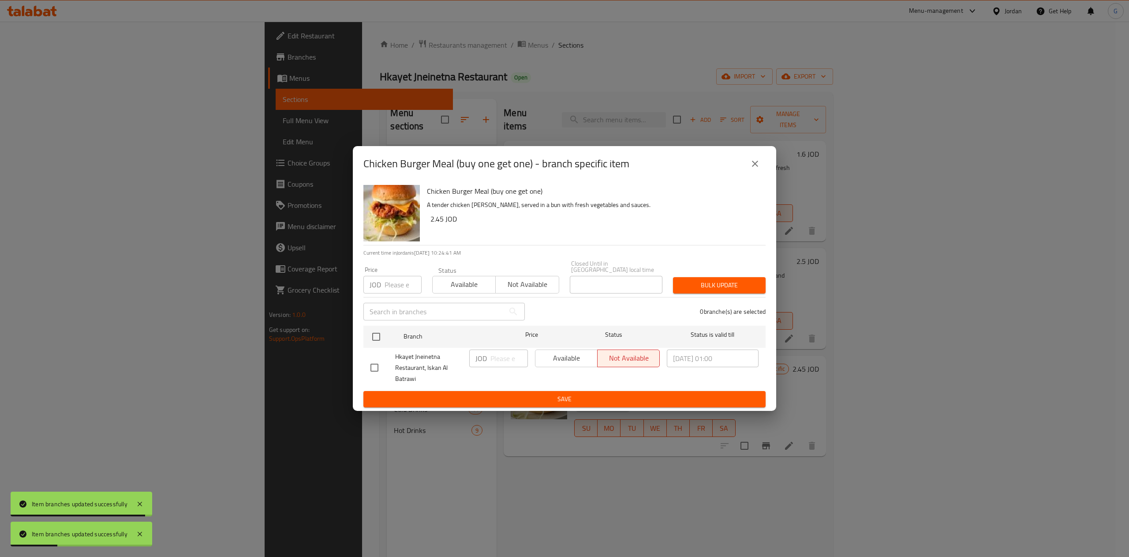
click at [374, 370] on input "checkbox" at bounding box center [374, 367] width 19 height 19
checkbox input "true"
click at [564, 362] on button "Available" at bounding box center [566, 358] width 63 height 18
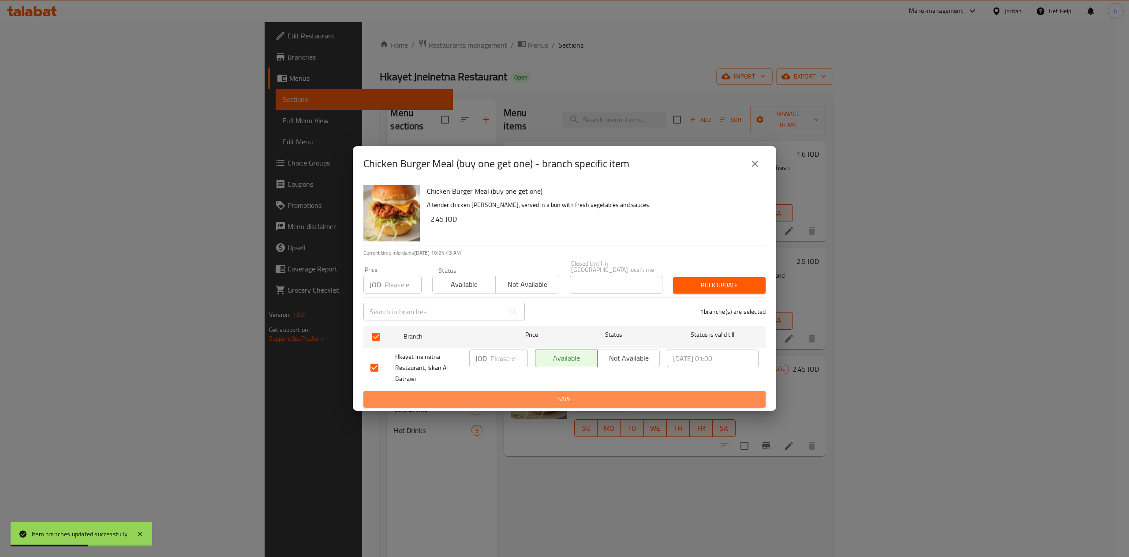
click at [570, 394] on span "Save" at bounding box center [565, 399] width 388 height 11
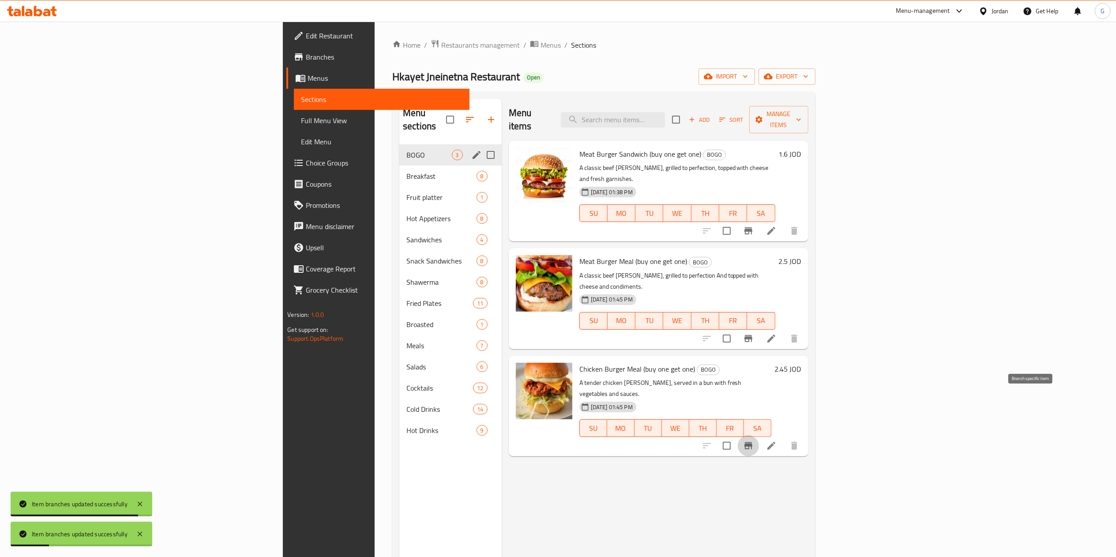
click at [754, 440] on icon "Branch-specific-item" at bounding box center [748, 445] width 11 height 11
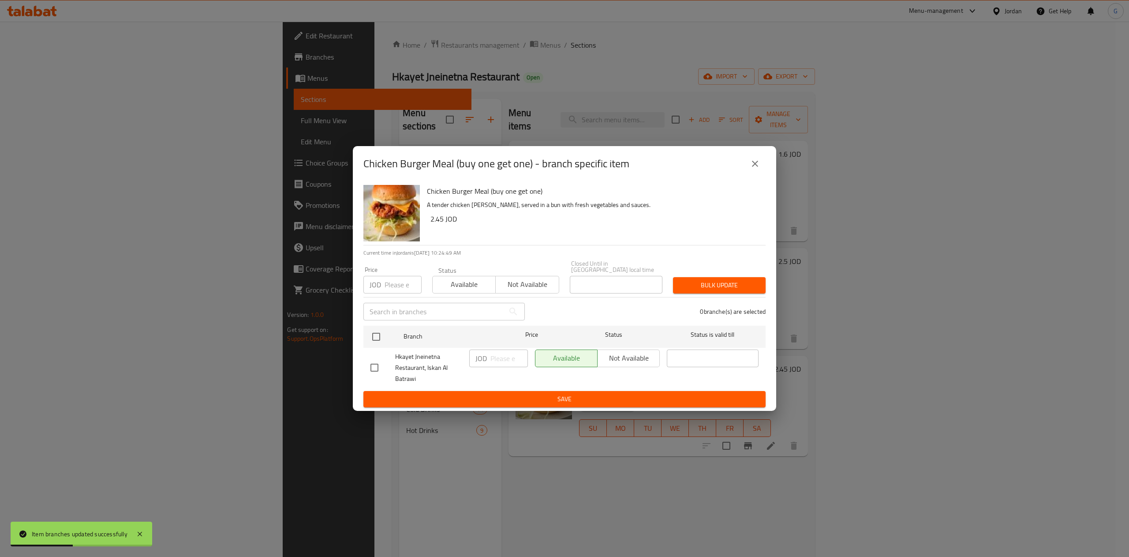
click at [881, 486] on div "Chicken Burger Meal (buy one get one) - branch specific item Chicken Burger Mea…" at bounding box center [564, 278] width 1129 height 557
click at [762, 170] on button "close" at bounding box center [755, 163] width 21 height 21
